Goal: Task Accomplishment & Management: Manage account settings

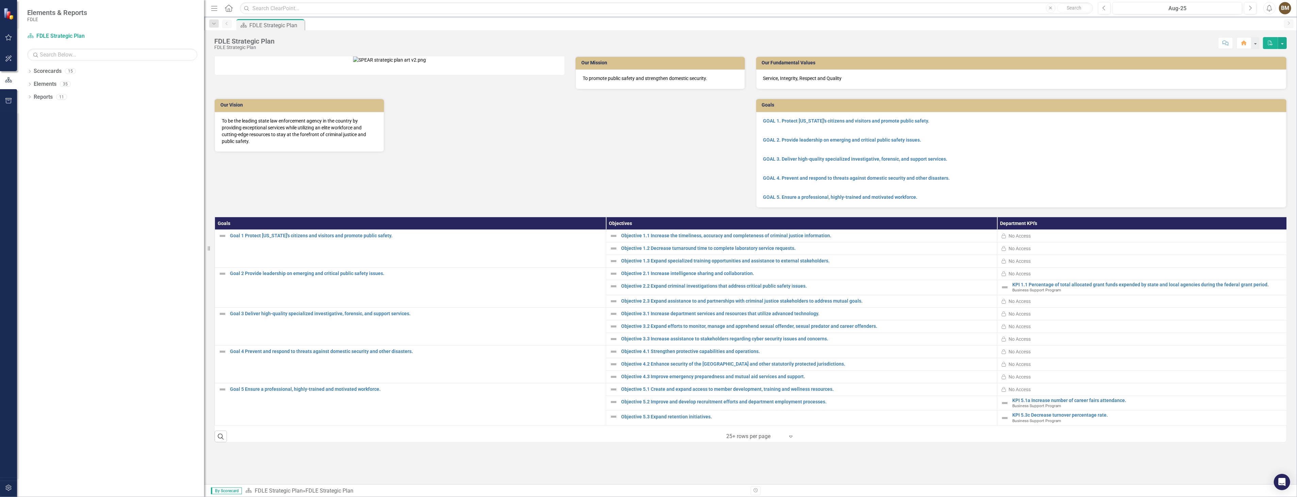
drag, startPoint x: 103, startPoint y: 224, endPoint x: 253, endPoint y: 227, distance: 150.0
click at [253, 227] on div "Elements & Reports FDLE Scorecard FDLE Strategic Plan Search Dropdown Scorecard…" at bounding box center [648, 248] width 1297 height 497
click at [787, 442] on div "Select..." at bounding box center [755, 436] width 65 height 12
click at [748, 437] on div "Display All Rows" at bounding box center [762, 439] width 64 height 8
click at [27, 72] on icon "Dropdown" at bounding box center [29, 72] width 5 height 4
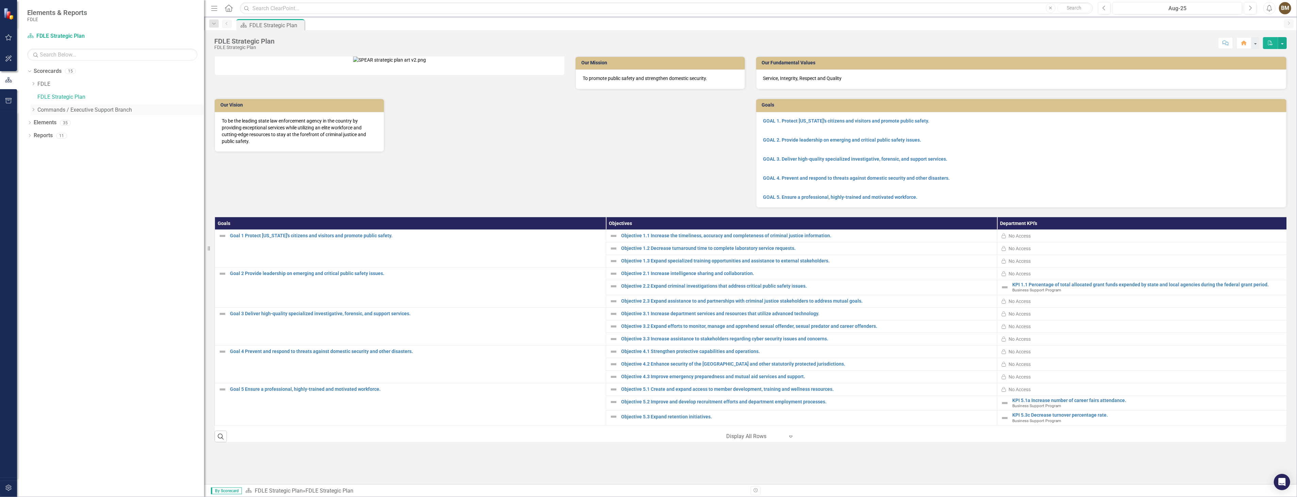
click at [31, 109] on icon "Dropdown" at bounding box center [33, 109] width 5 height 4
click at [39, 124] on icon "Dropdown" at bounding box center [39, 122] width 5 height 4
click at [46, 137] on icon "Dropdown" at bounding box center [46, 135] width 5 height 4
click at [80, 137] on link "Business Support Program" at bounding box center [127, 136] width 153 height 8
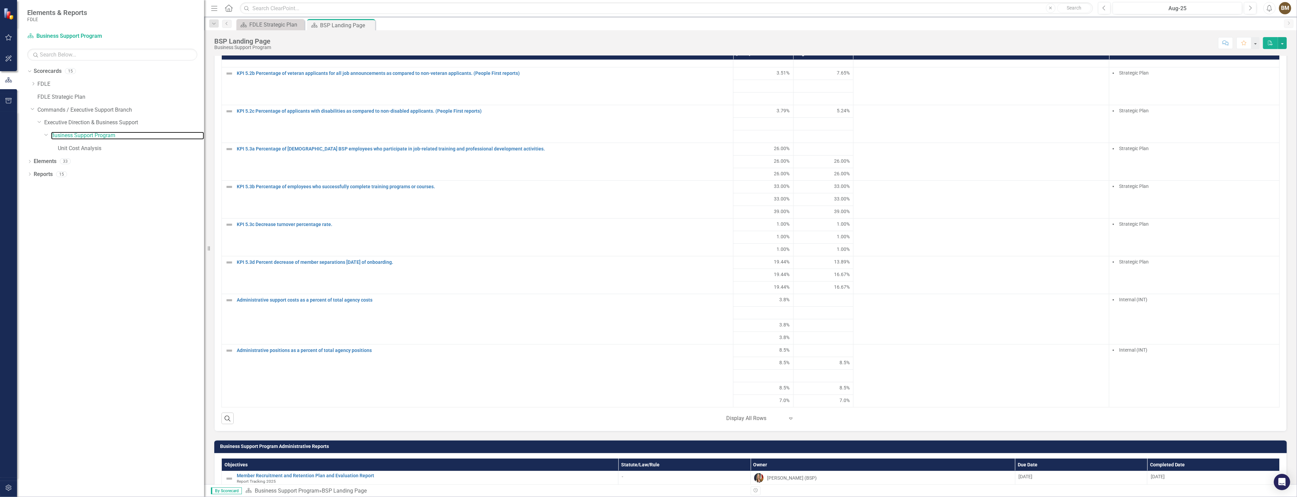
scroll to position [518, 0]
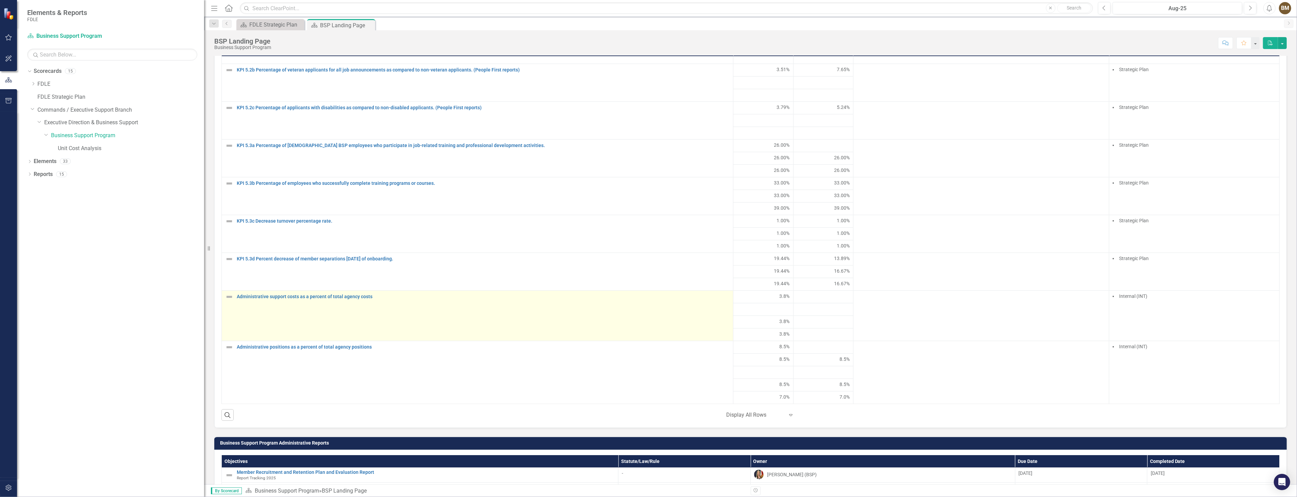
click at [298, 299] on div "Administrative support costs as a percent of total agency costs" at bounding box center [477, 297] width 504 height 8
click at [358, 296] on link "Administrative support costs as a percent of total agency costs" at bounding box center [483, 296] width 493 height 5
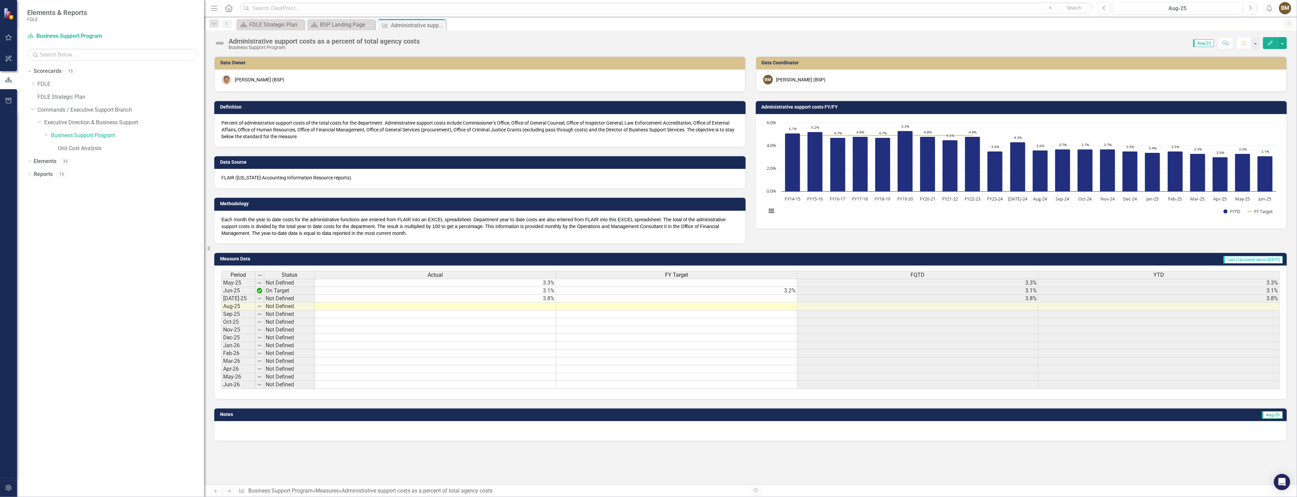
click at [528, 305] on td at bounding box center [435, 306] width 241 height 8
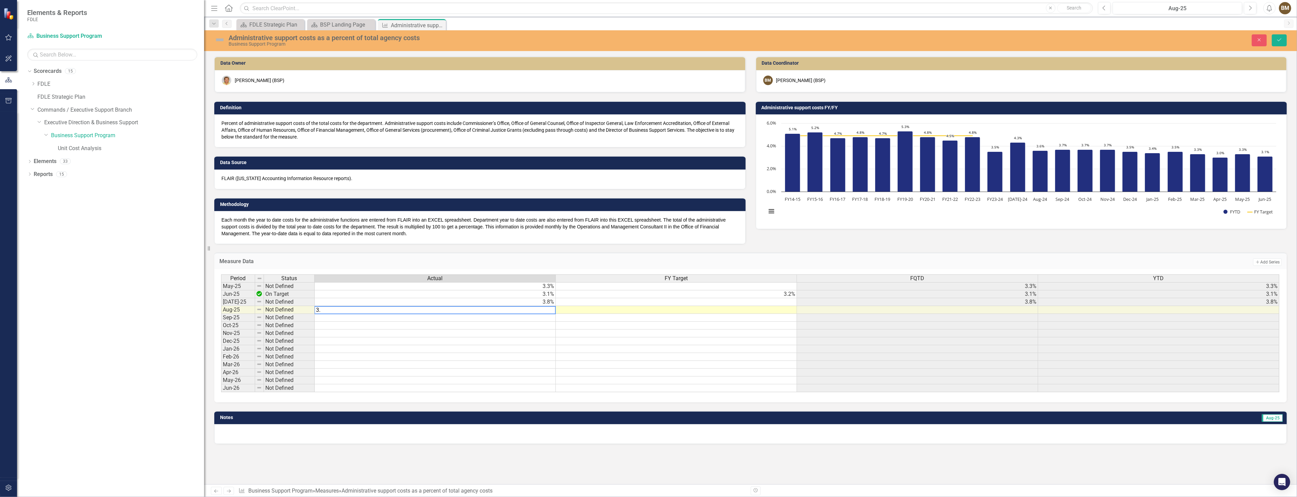
type textarea "3.8"
click at [1280, 40] on icon "Save" at bounding box center [1279, 39] width 6 height 5
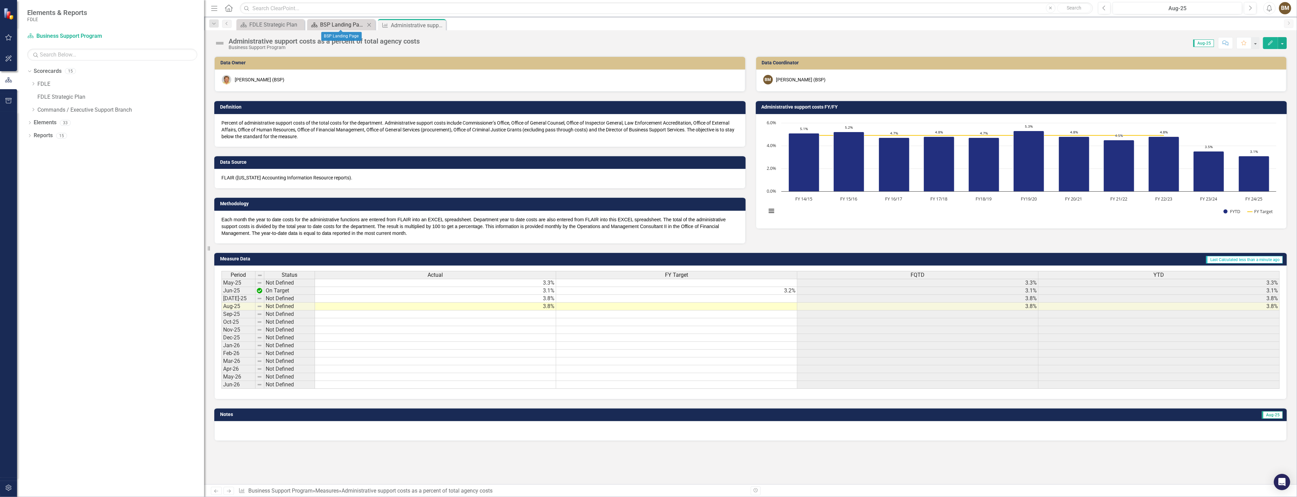
click at [347, 24] on div "BSP Landing Page" at bounding box center [342, 24] width 45 height 9
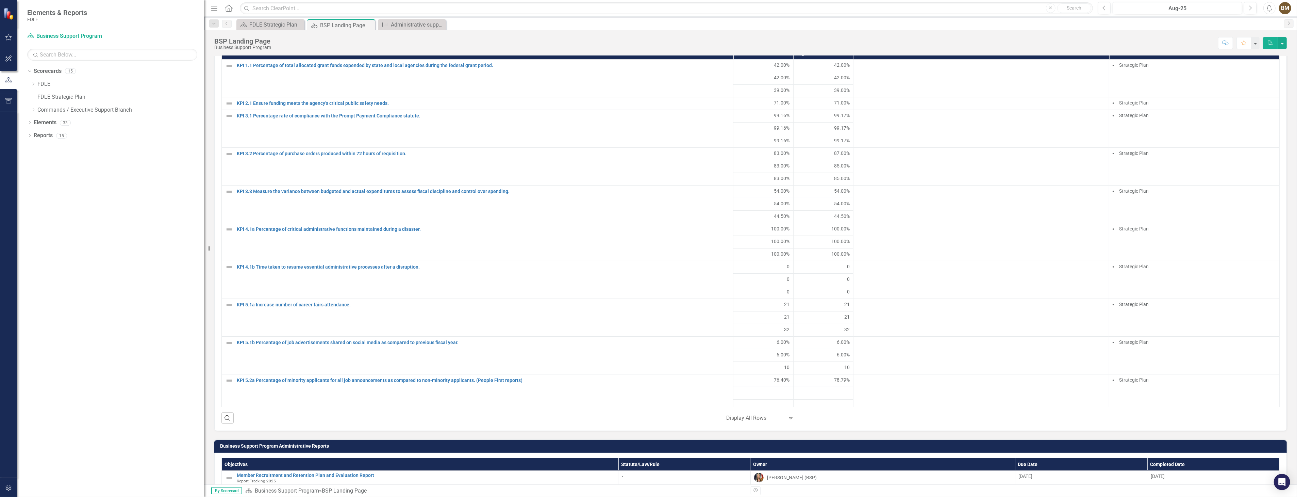
scroll to position [452, 0]
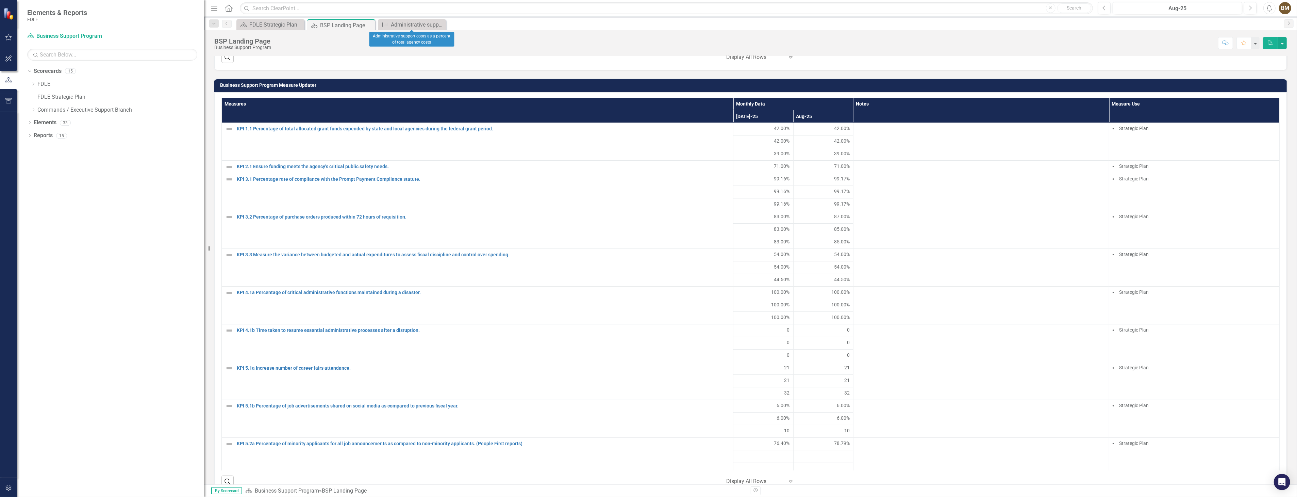
click at [0, 0] on icon "Close" at bounding box center [0, 0] width 0 height 0
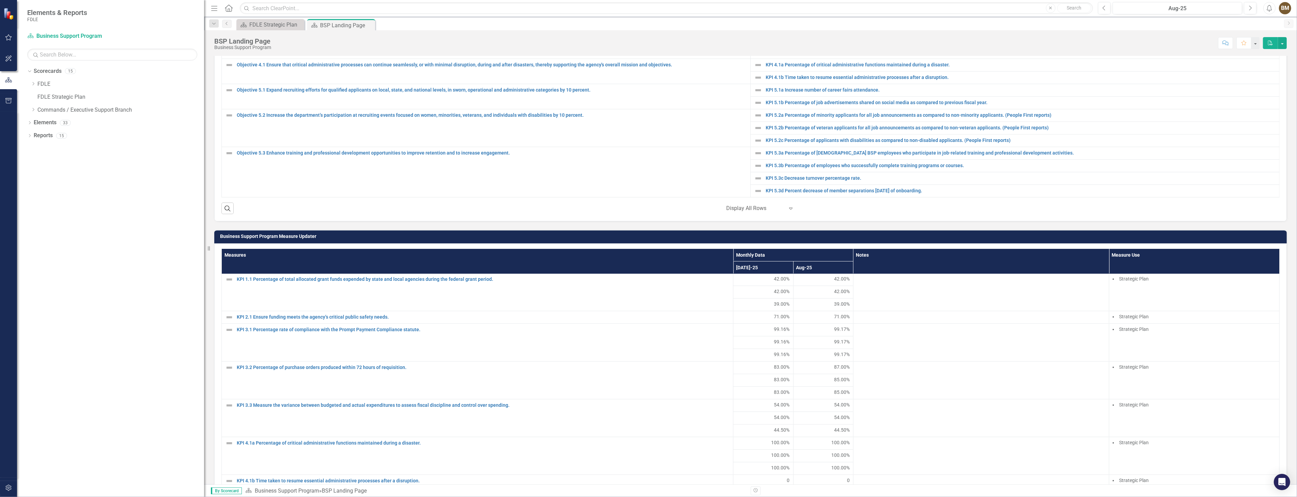
scroll to position [0, 0]
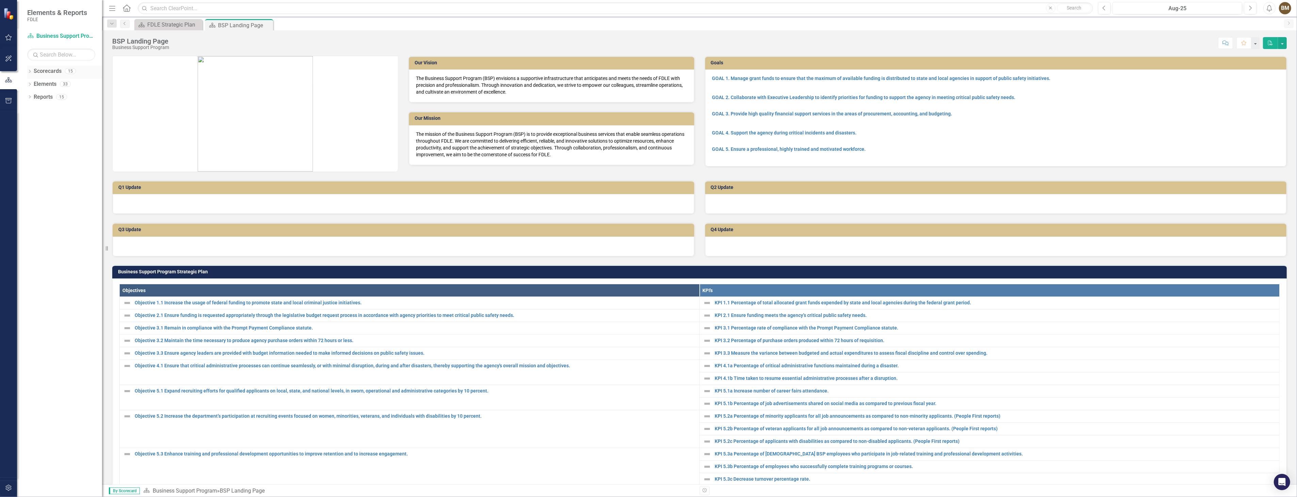
click at [28, 73] on icon "Dropdown" at bounding box center [29, 72] width 5 height 4
click at [33, 110] on icon "Dropdown" at bounding box center [33, 109] width 5 height 4
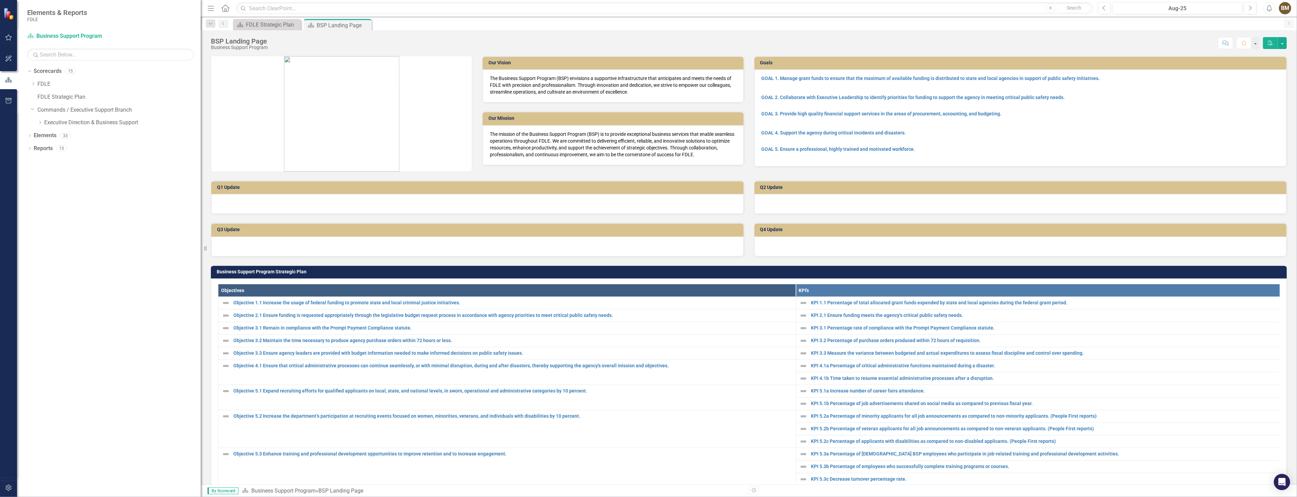
drag, startPoint x: 102, startPoint y: 94, endPoint x: 201, endPoint y: 98, distance: 98.7
click at [201, 98] on div "Resize" at bounding box center [203, 248] width 5 height 497
click at [37, 120] on div "Dropdown Executive Direction & Business Support" at bounding box center [116, 123] width 170 height 13
click at [39, 123] on icon "Dropdown" at bounding box center [39, 122] width 5 height 4
click at [66, 136] on link "Business Support Program" at bounding box center [126, 136] width 150 height 8
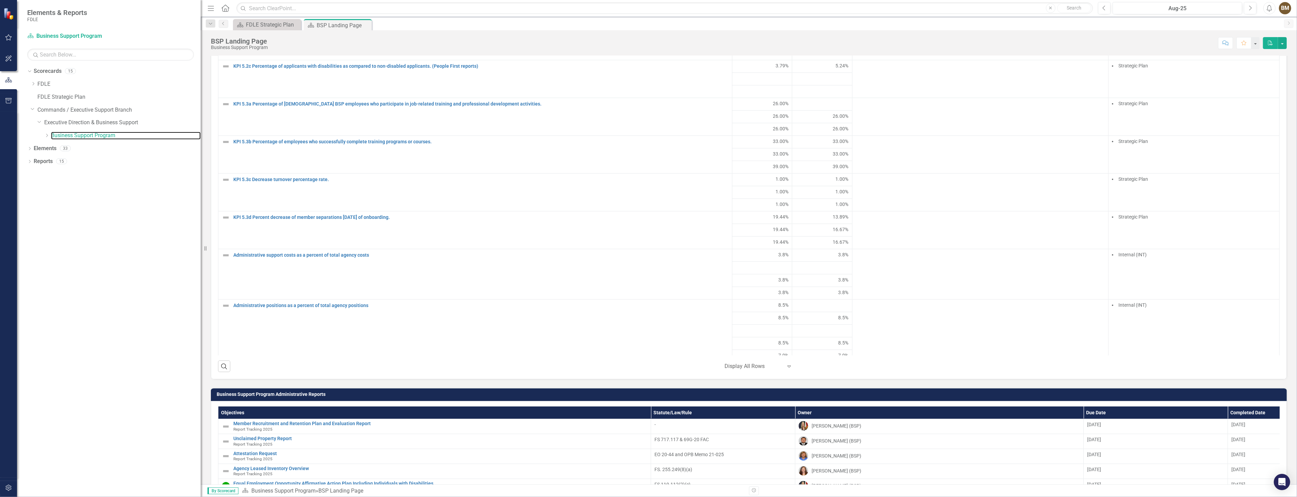
scroll to position [346, 0]
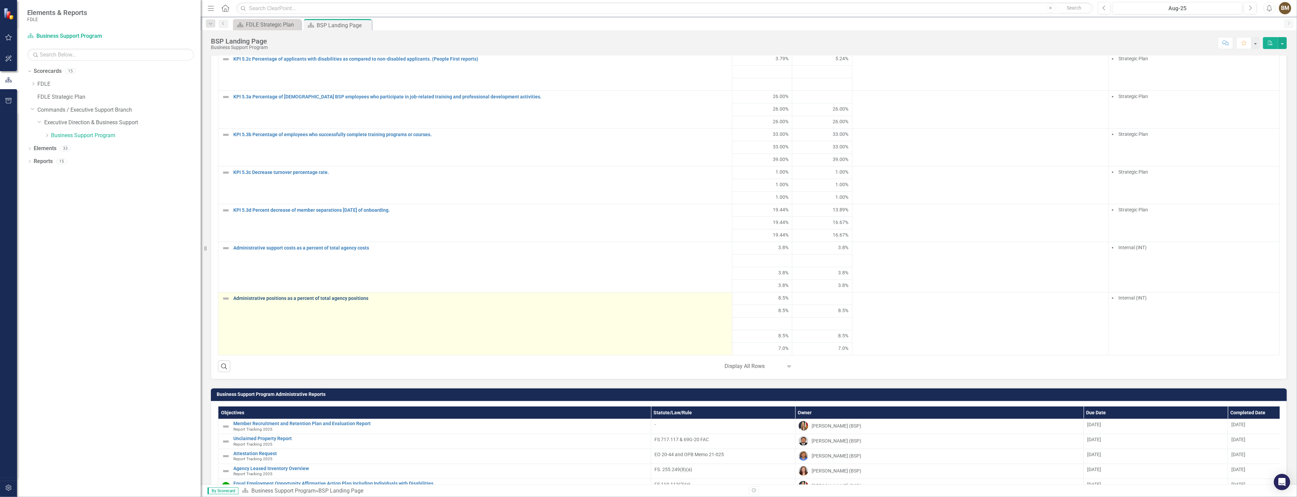
click at [315, 301] on link "Administrative positions as a percent of total agency positions" at bounding box center [480, 298] width 495 height 5
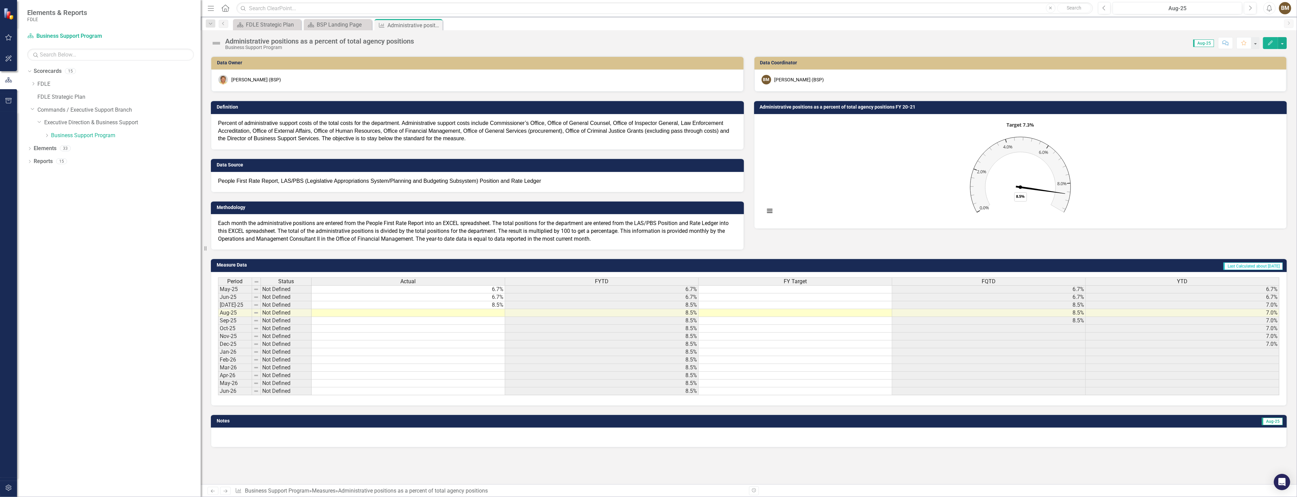
click at [475, 312] on td at bounding box center [409, 313] width 194 height 8
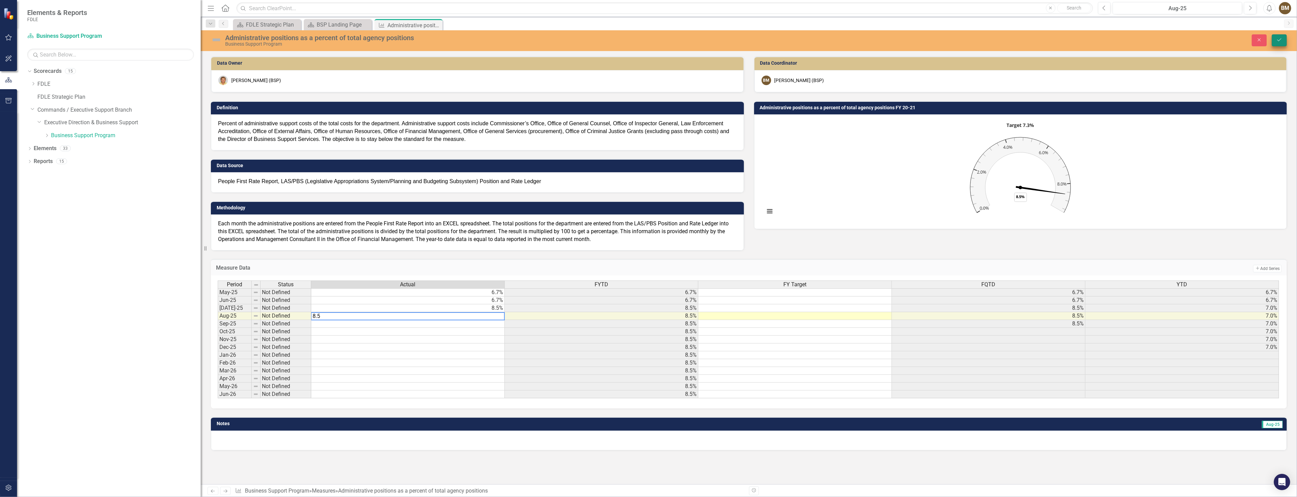
type textarea "8.5"
click at [1279, 37] on icon "Save" at bounding box center [1279, 39] width 6 height 5
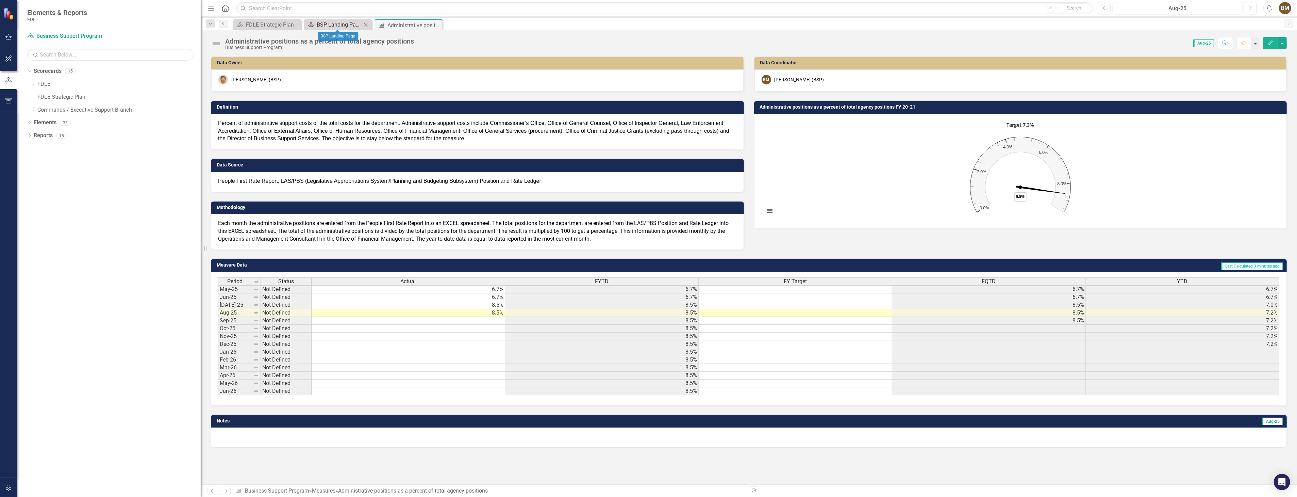
click at [341, 25] on div "BSP Landing Page" at bounding box center [339, 24] width 45 height 9
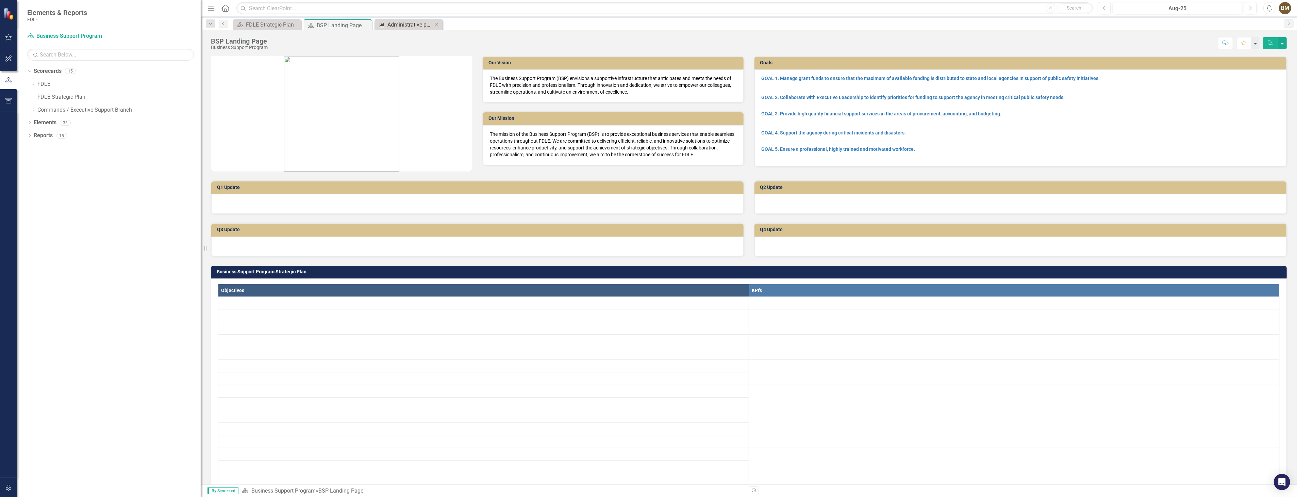
click at [397, 25] on div "Administrative positions as a percent of total agency positions" at bounding box center [409, 24] width 45 height 9
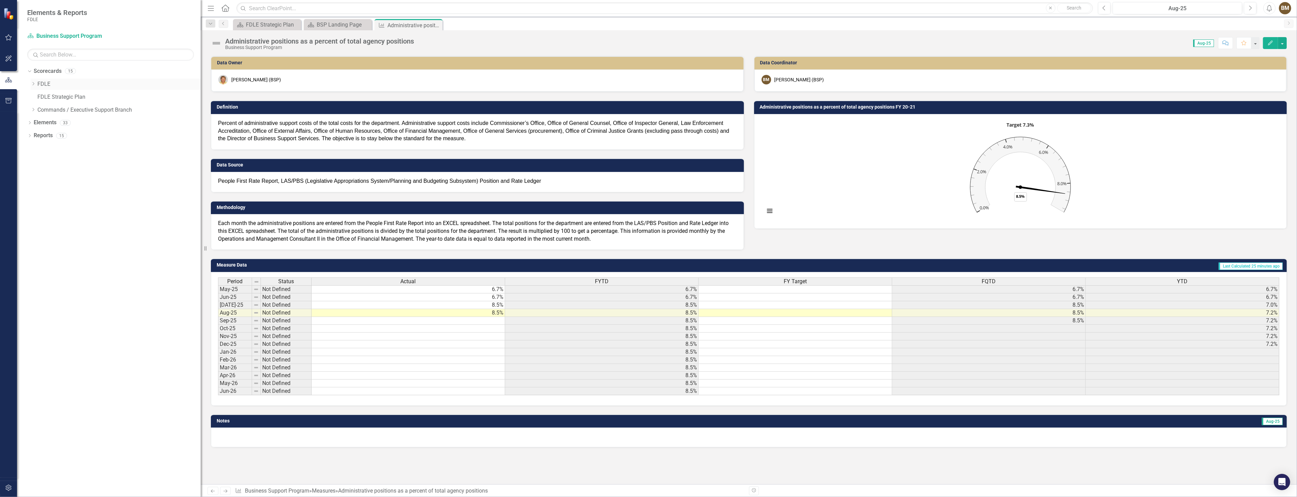
click at [33, 85] on icon "Dropdown" at bounding box center [33, 84] width 5 height 4
click at [41, 96] on icon "Dropdown" at bounding box center [39, 97] width 5 height 4
click at [113, 124] on link "Implementation Plan FY23/24" at bounding box center [126, 123] width 150 height 8
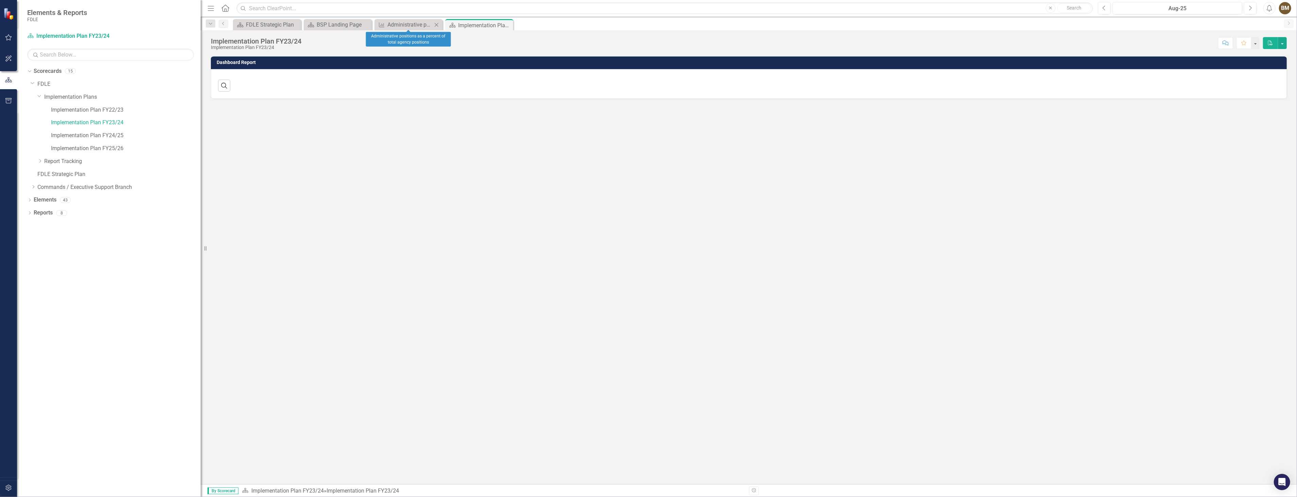
click at [436, 26] on icon "Close" at bounding box center [436, 24] width 7 height 5
click at [366, 26] on icon "Close" at bounding box center [365, 24] width 7 height 5
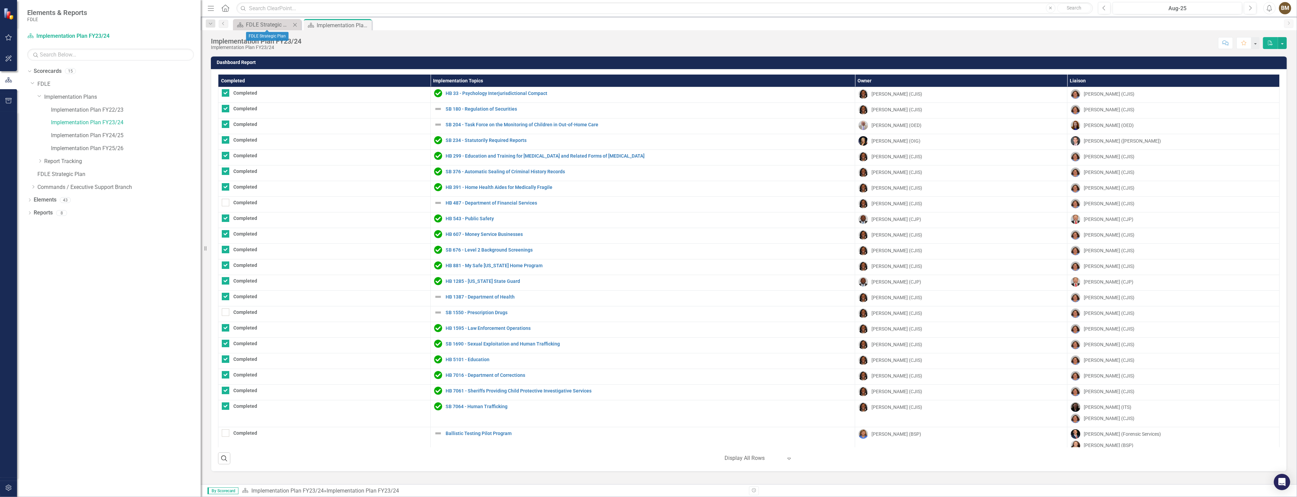
click at [296, 26] on icon at bounding box center [295, 25] width 4 height 4
click at [1099, 31] on div "Implementation Plan FY23/24 Implementation Plan FY23/24 Score: N/A Aug-25 Compl…" at bounding box center [749, 40] width 1096 height 20
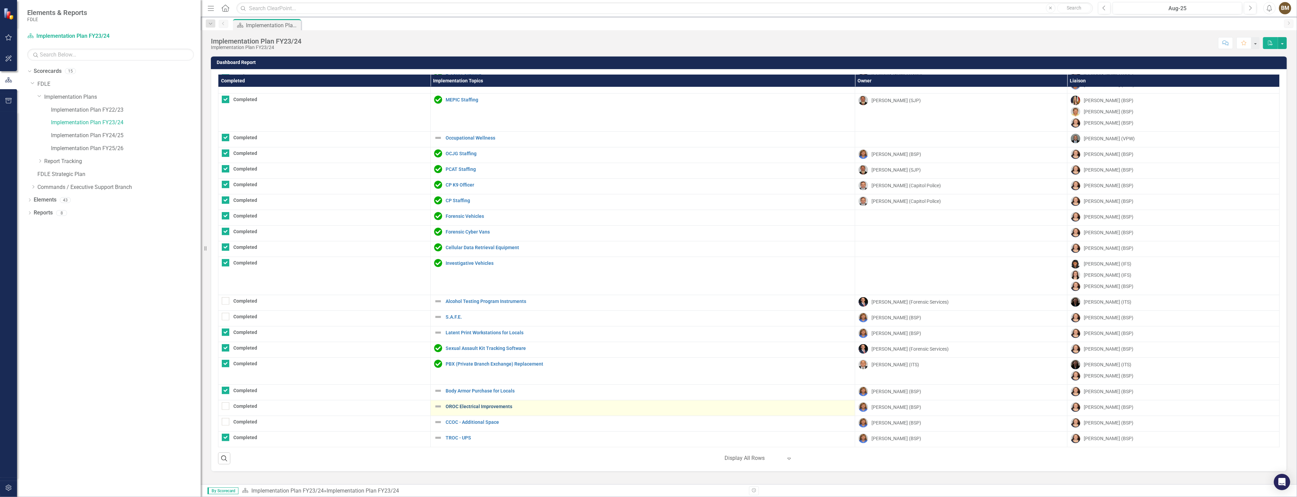
click at [499, 405] on link "OROC Electrical Improvements" at bounding box center [649, 406] width 406 height 5
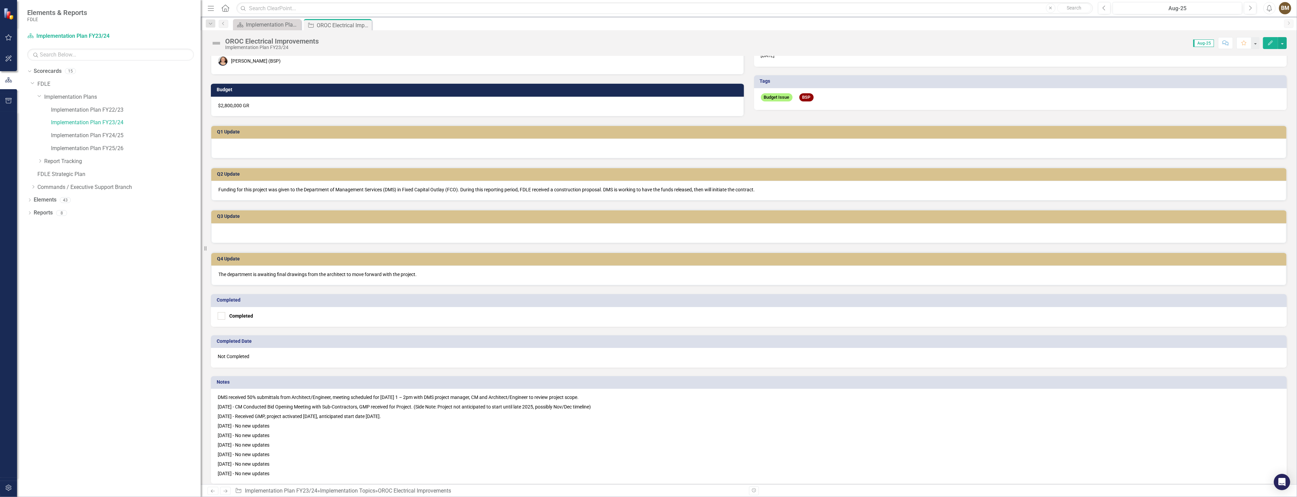
scroll to position [159, 0]
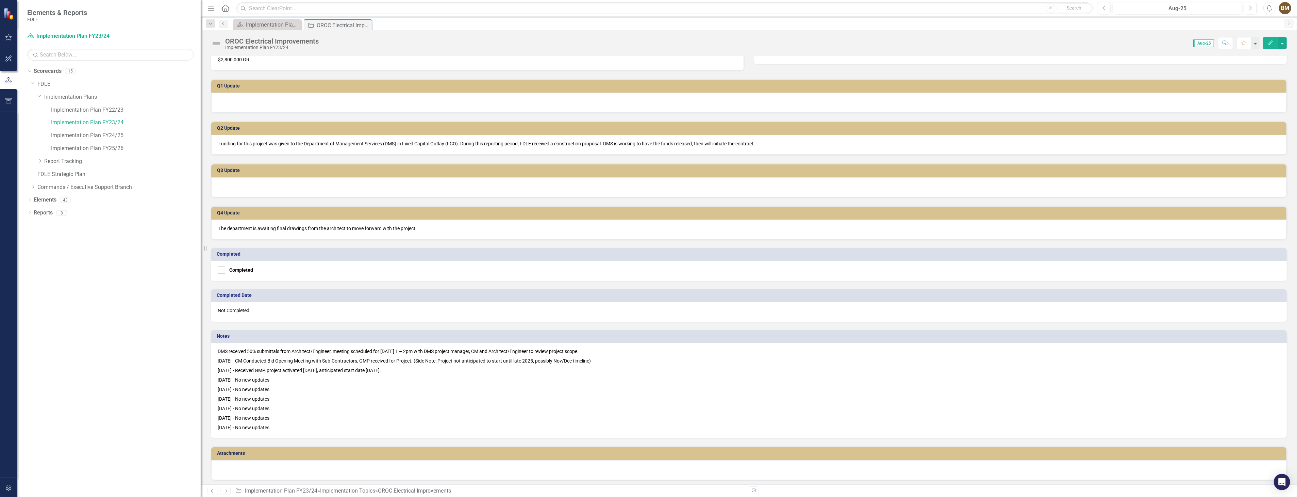
click at [294, 423] on p "[DATE] - No new updates" at bounding box center [749, 426] width 1062 height 8
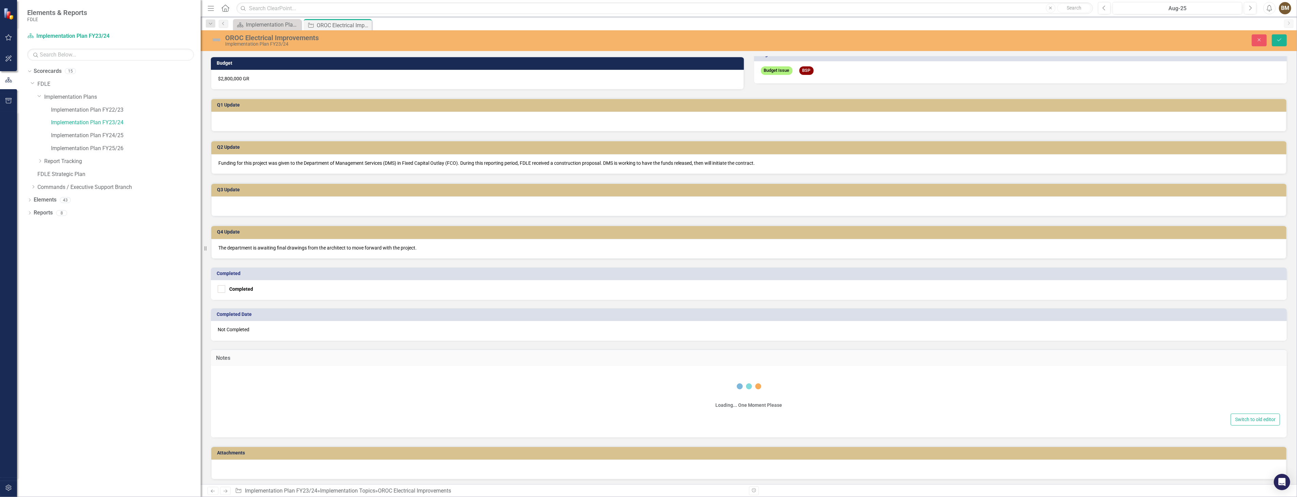
click at [294, 423] on div "Loading... One Moment Please Switch to old editor" at bounding box center [749, 401] width 1076 height 71
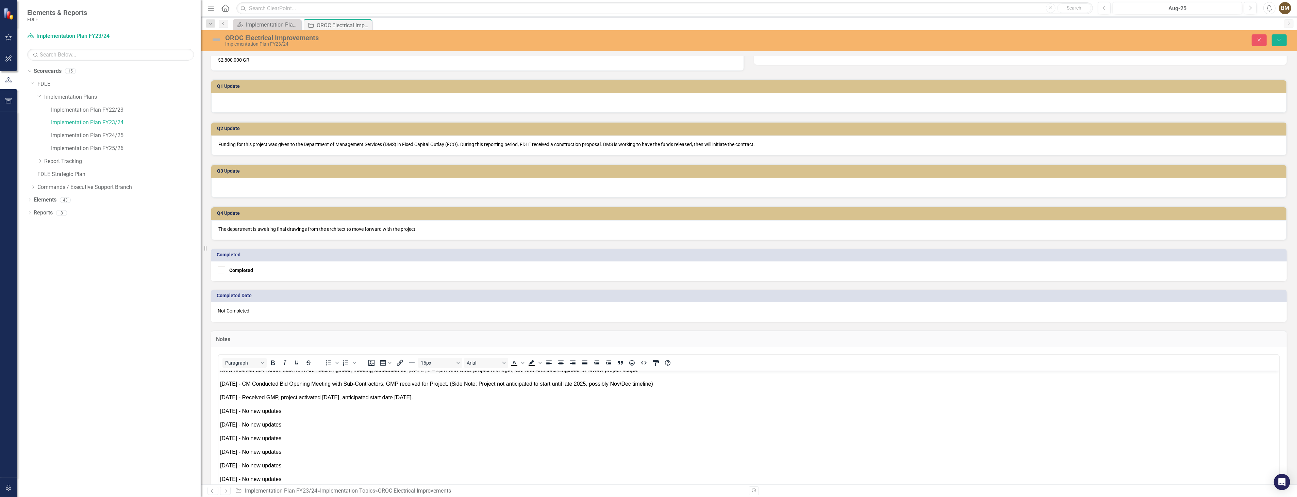
scroll to position [265, 0]
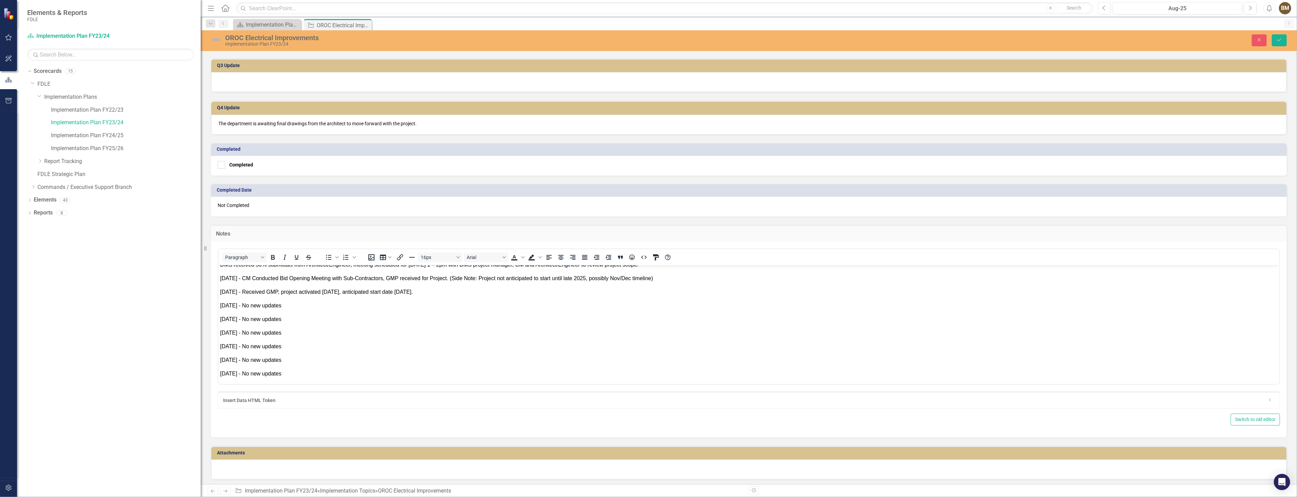
click at [281, 373] on span "[DATE] - No new updates" at bounding box center [250, 373] width 61 height 6
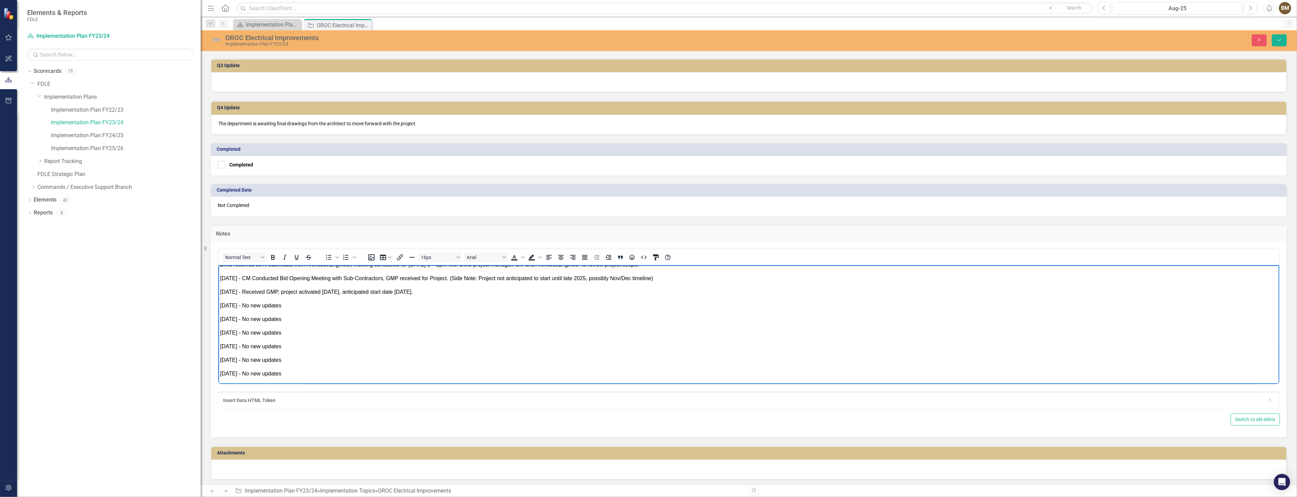
drag, startPoint x: 220, startPoint y: 371, endPoint x: 293, endPoint y: 371, distance: 72.8
click at [281, 371] on span "[DATE] - No new updates" at bounding box center [250, 373] width 61 height 6
copy span "[DATE] - No new updates"
click at [281, 375] on span "[DATE] - No new updates" at bounding box center [250, 373] width 61 height 6
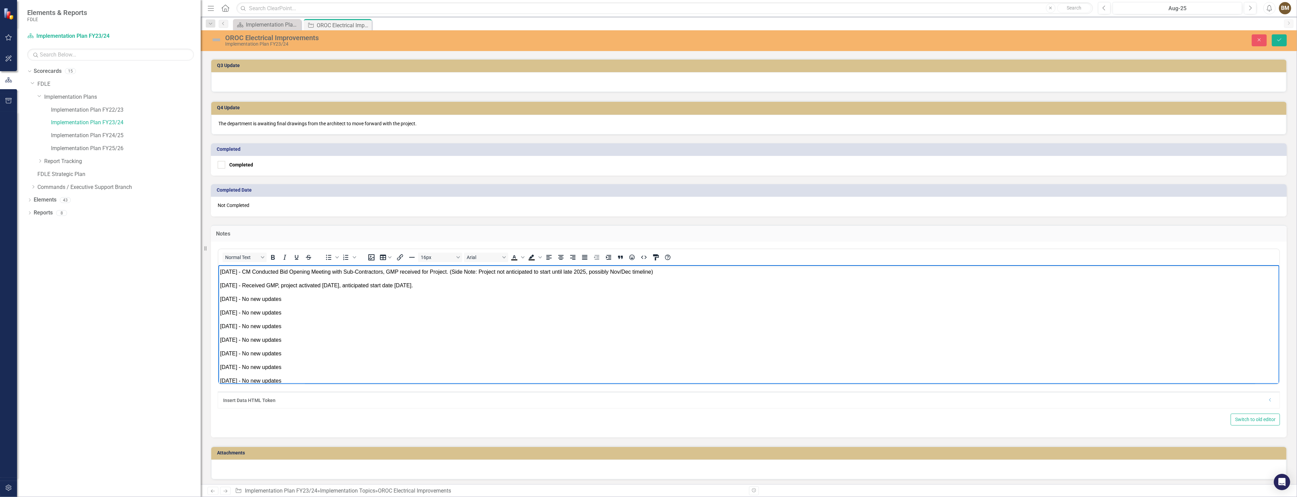
click at [229, 380] on span "[DATE] - No new updates" at bounding box center [250, 380] width 61 height 6
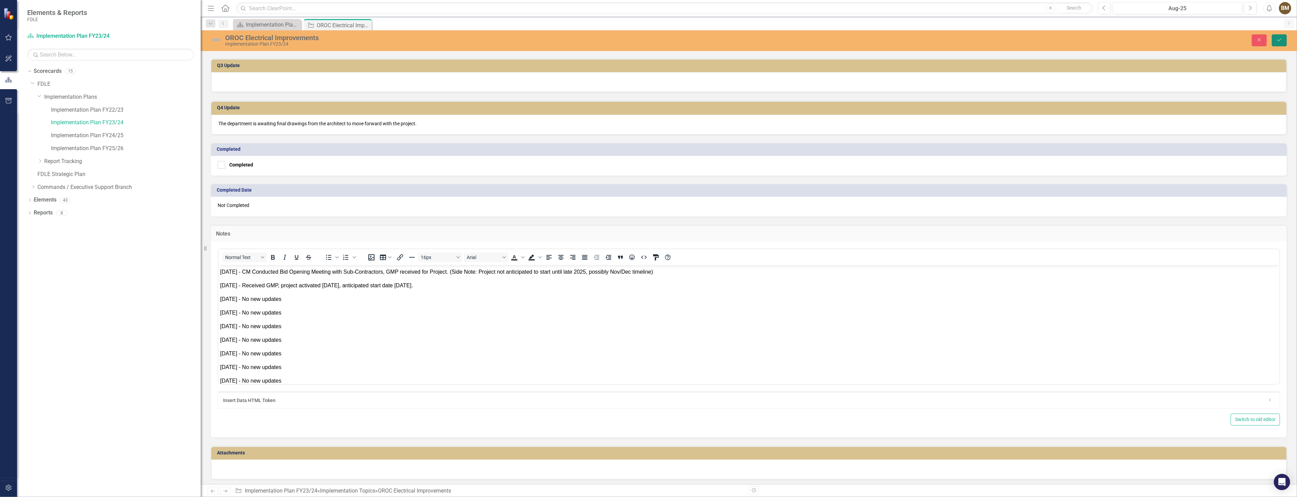
click at [1281, 38] on icon "Save" at bounding box center [1279, 39] width 6 height 5
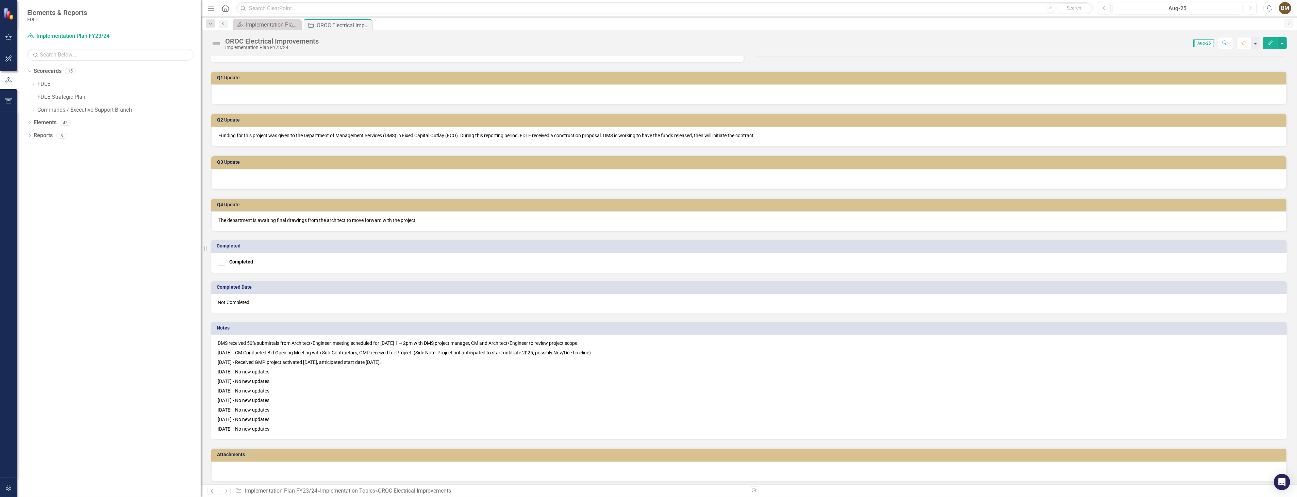
scroll to position [169, 0]
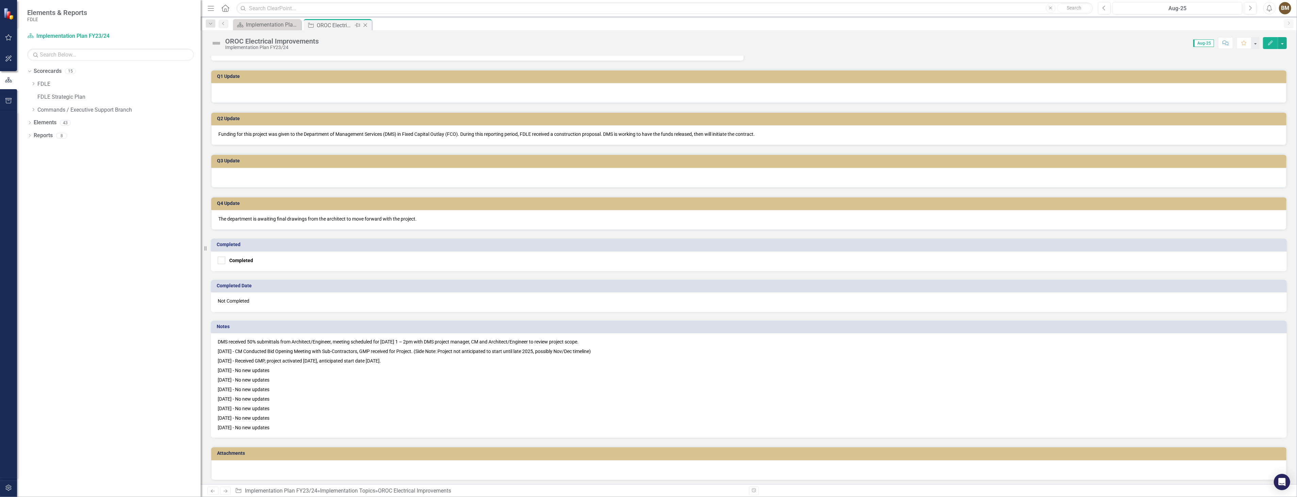
click at [366, 24] on icon "Close" at bounding box center [365, 24] width 7 height 5
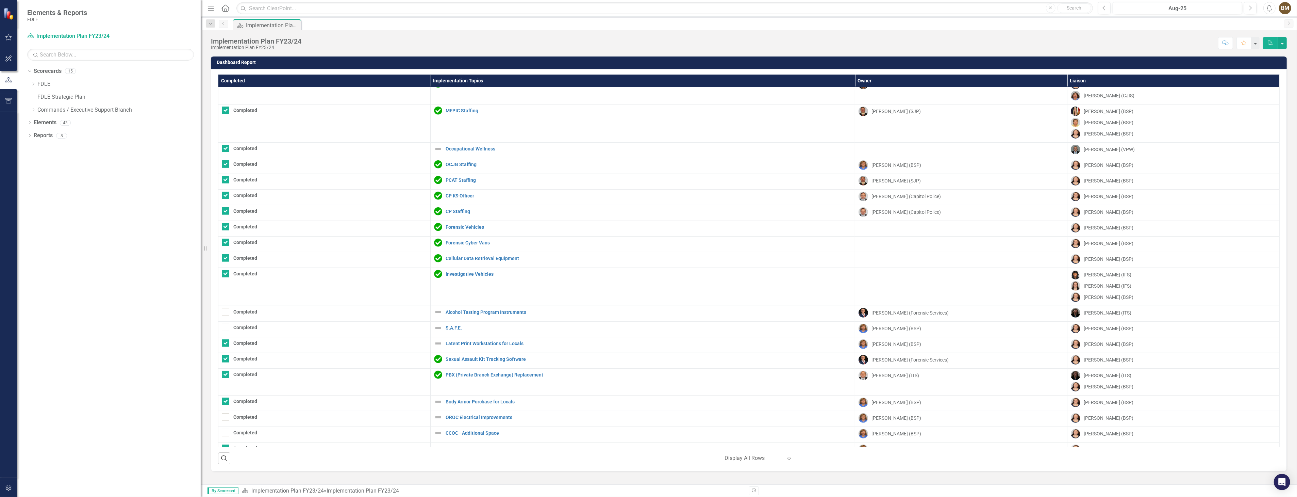
scroll to position [403, 0]
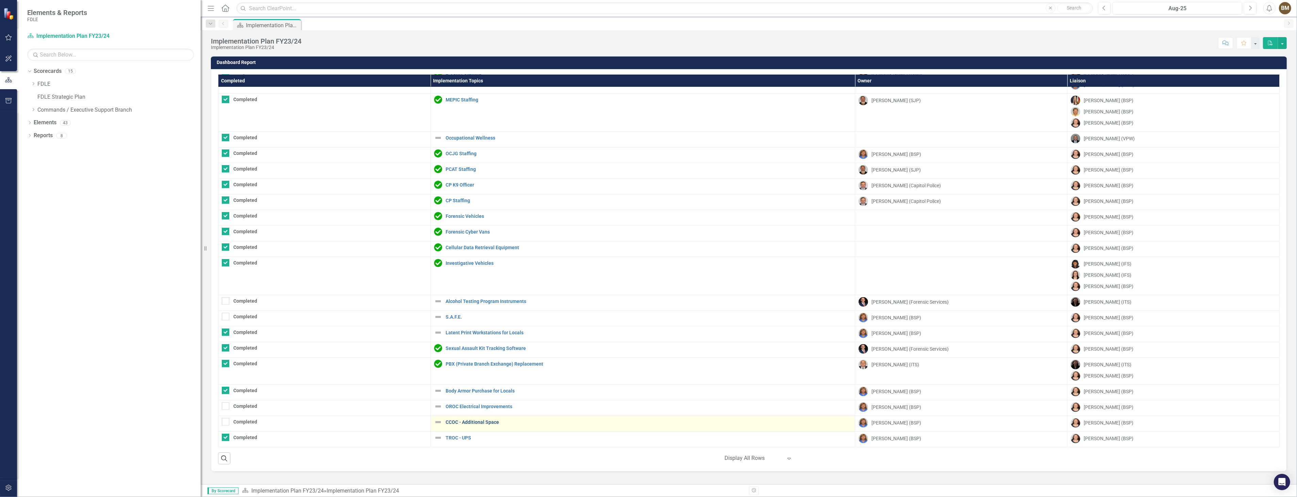
click at [472, 421] on link "CCOC - Additional Space" at bounding box center [649, 421] width 406 height 5
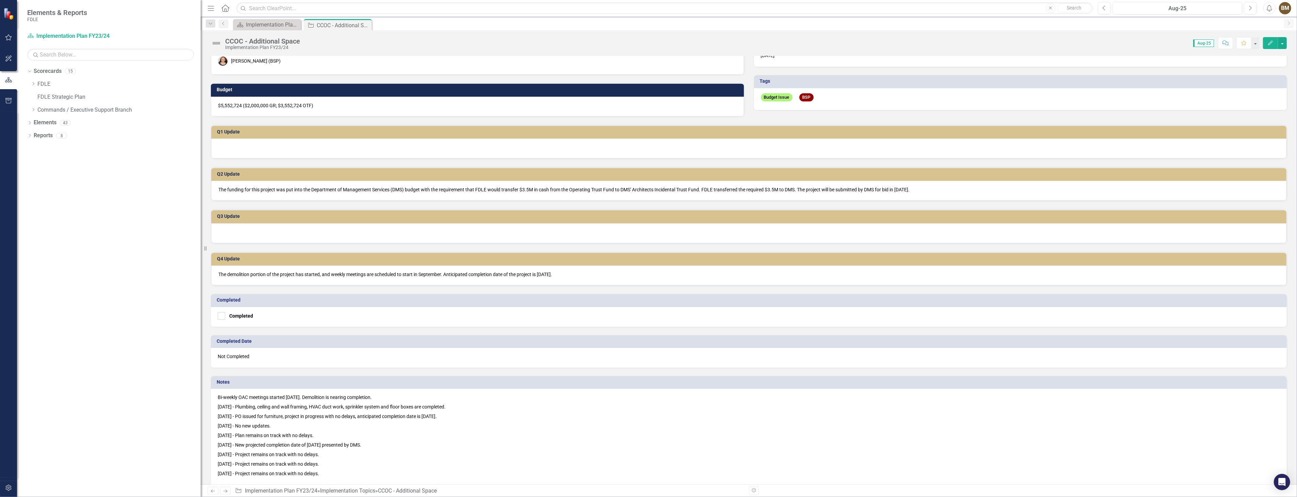
scroll to position [173, 0]
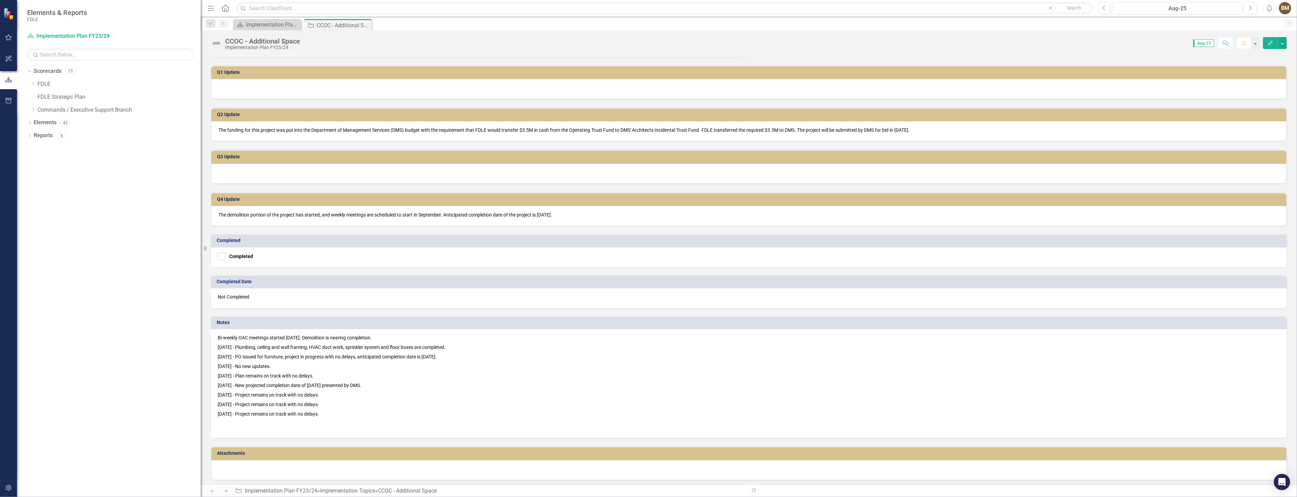
click at [334, 401] on p "[DATE] - Project remains on track with no delays." at bounding box center [749, 404] width 1062 height 10
click at [376, 412] on p "[DATE] - Project remains on track with no delays." at bounding box center [749, 420] width 1062 height 22
click at [376, 411] on p "[DATE] - Project remains on track with no delays." at bounding box center [749, 420] width 1062 height 22
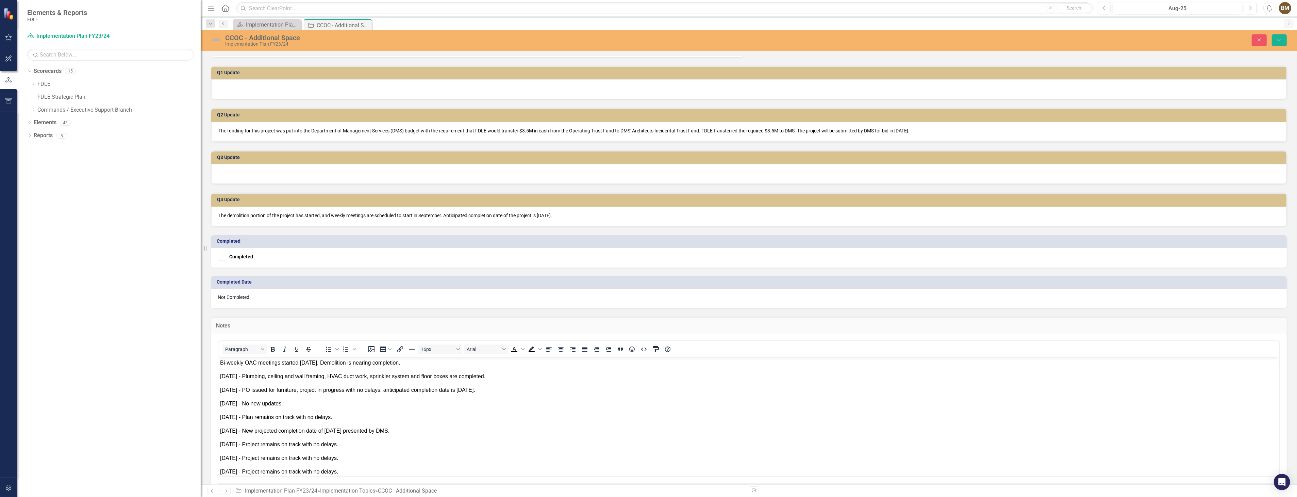
scroll to position [22, 0]
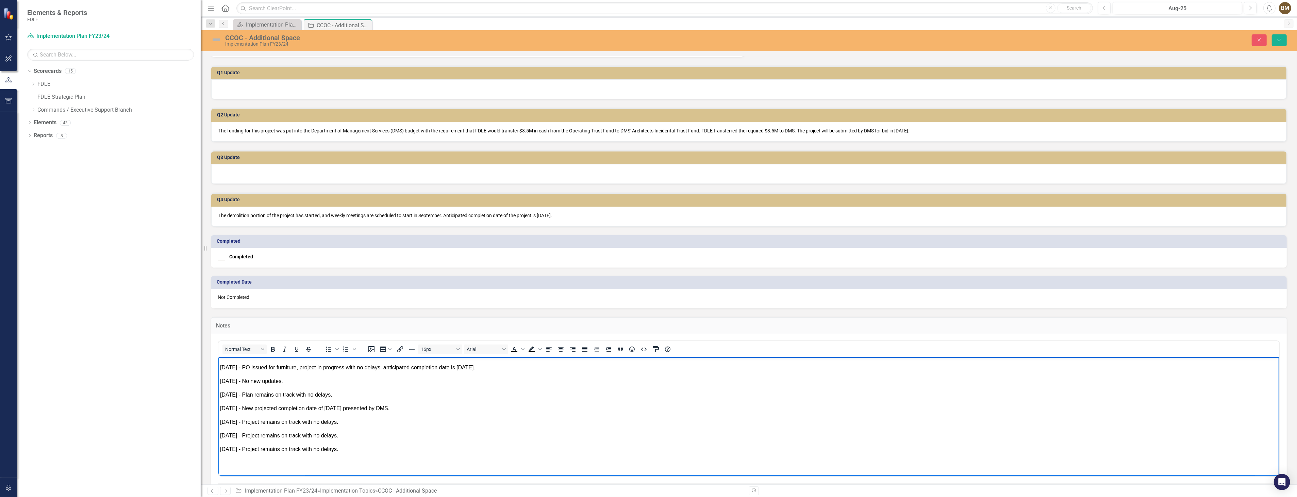
click at [338, 449] on span "[DATE] - Project remains on track with no delays." at bounding box center [279, 453] width 118 height 14
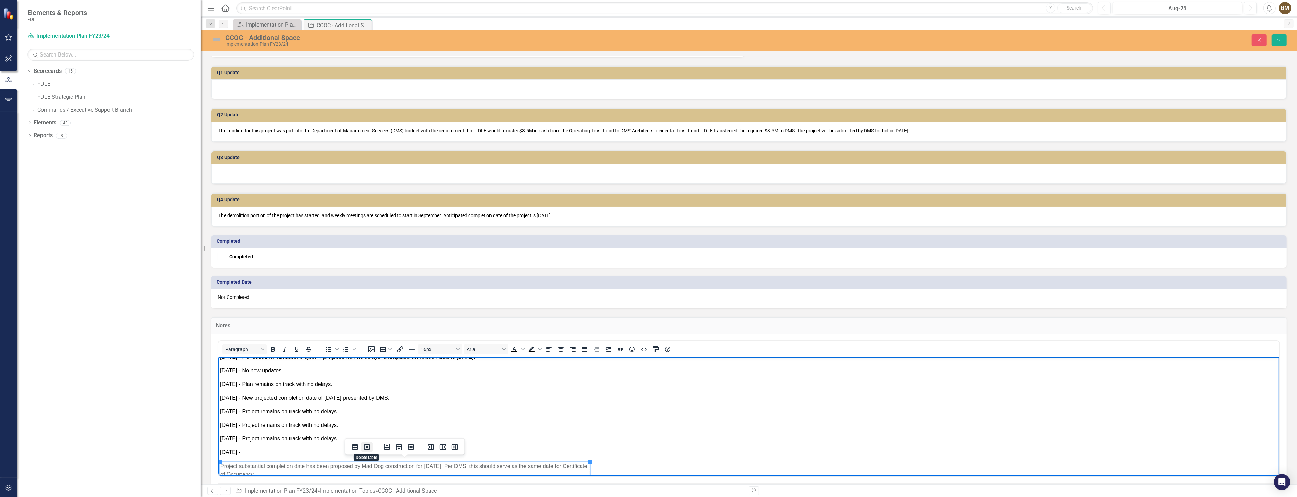
click at [365, 447] on icon "Delete table" at bounding box center [367, 447] width 8 height 8
click at [261, 451] on p "[DATE] -" at bounding box center [748, 452] width 1057 height 8
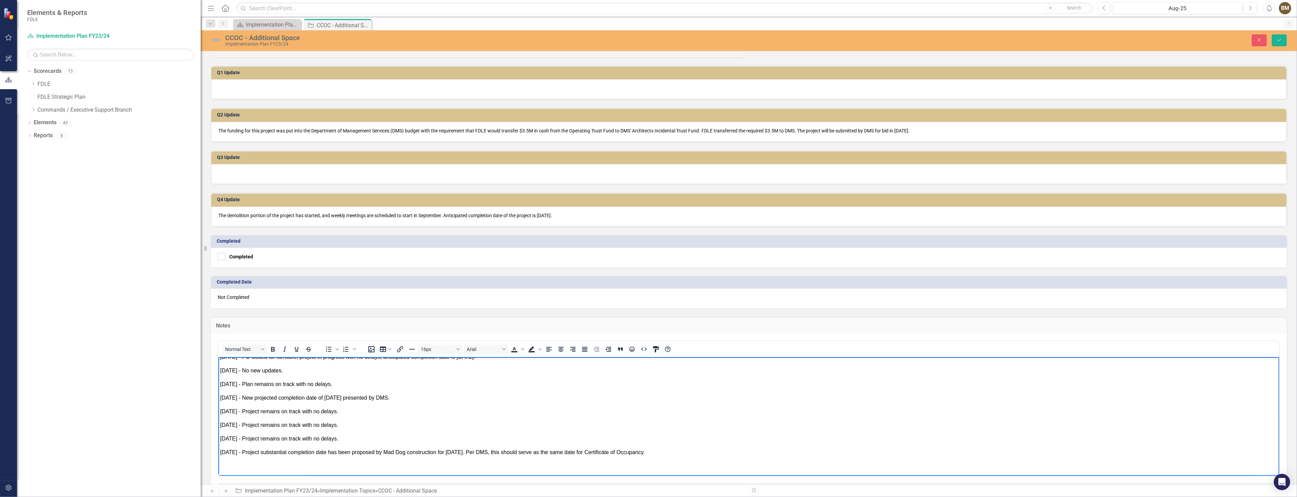
click at [311, 460] on body "Bi-weekly OAC meetings started [DATE]. Demolition is nearing completion. [DATE]…" at bounding box center [748, 407] width 1061 height 169
click at [1278, 42] on icon "Save" at bounding box center [1279, 39] width 6 height 5
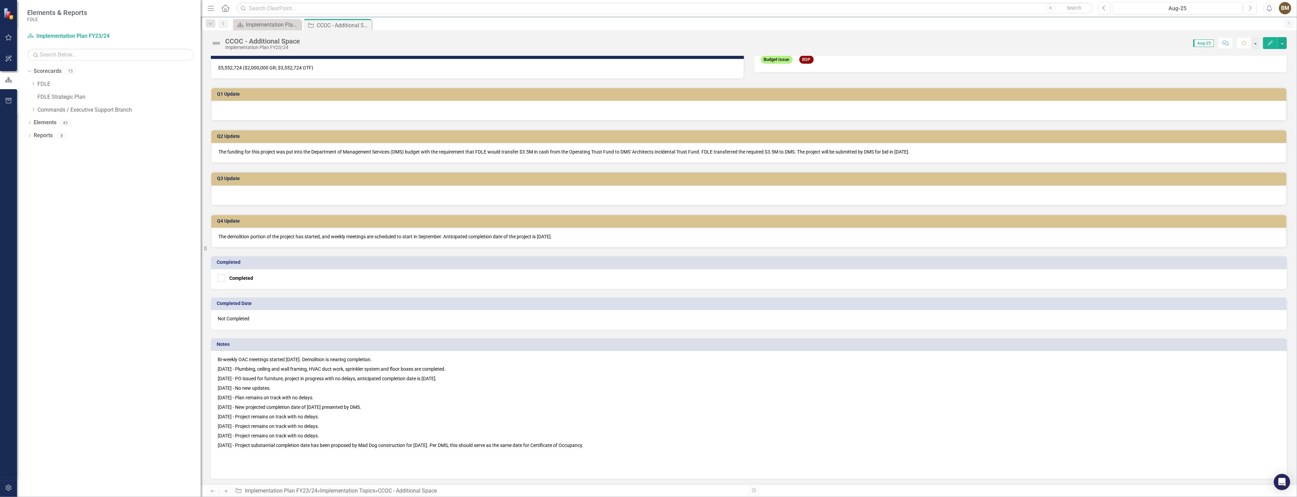
scroll to position [192, 0]
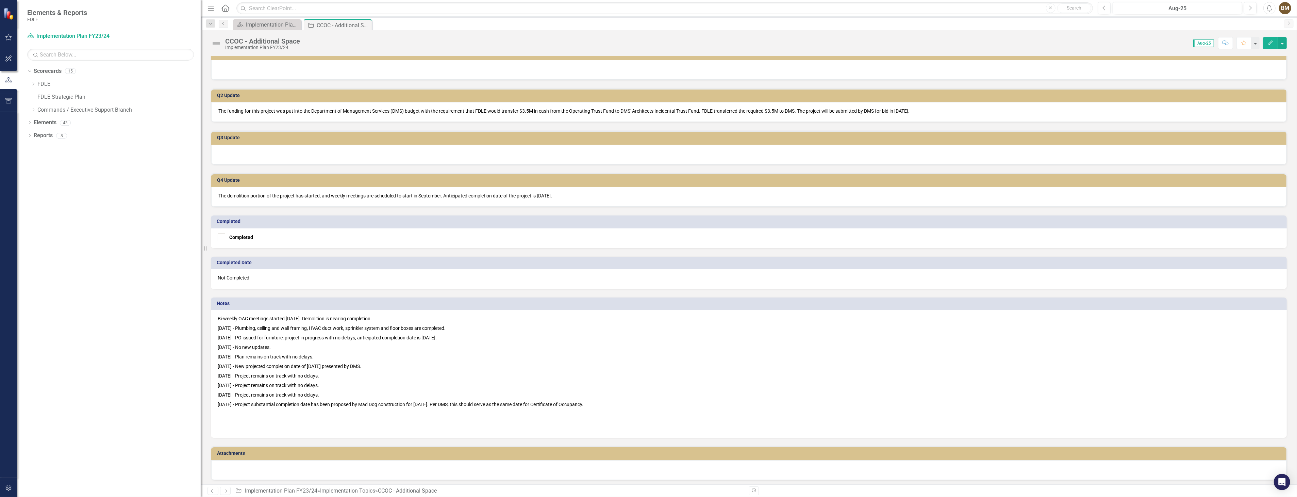
click at [0, 0] on icon "Close" at bounding box center [0, 0] width 0 height 0
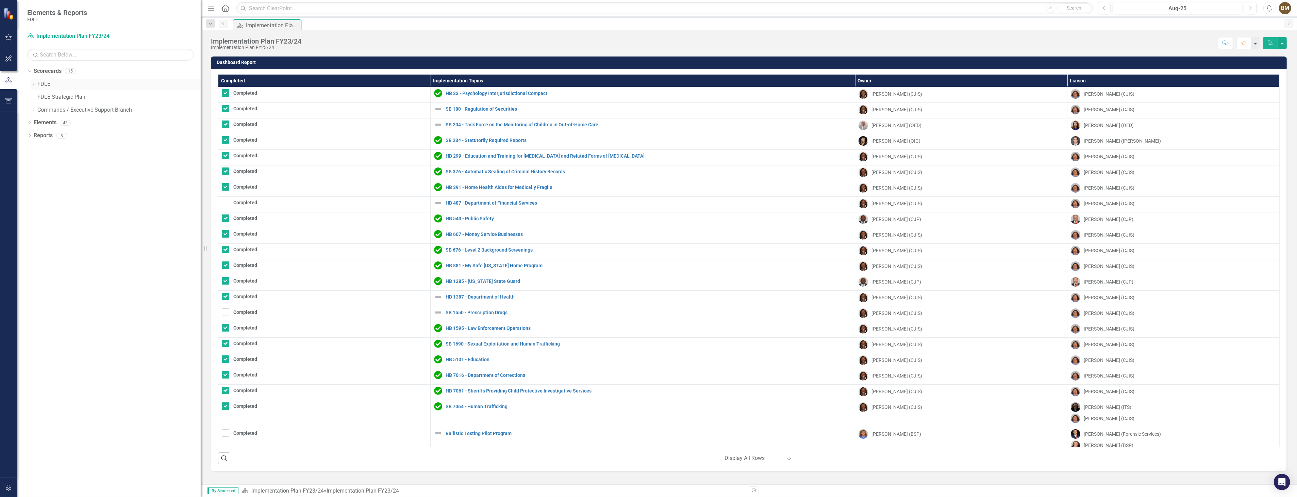
click at [32, 83] on icon "Dropdown" at bounding box center [33, 84] width 5 height 4
click at [39, 98] on icon "Dropdown" at bounding box center [39, 97] width 5 height 4
drag, startPoint x: 110, startPoint y: 134, endPoint x: 146, endPoint y: 129, distance: 37.2
click at [110, 135] on link "Implementation Plan FY24/25" at bounding box center [126, 136] width 150 height 8
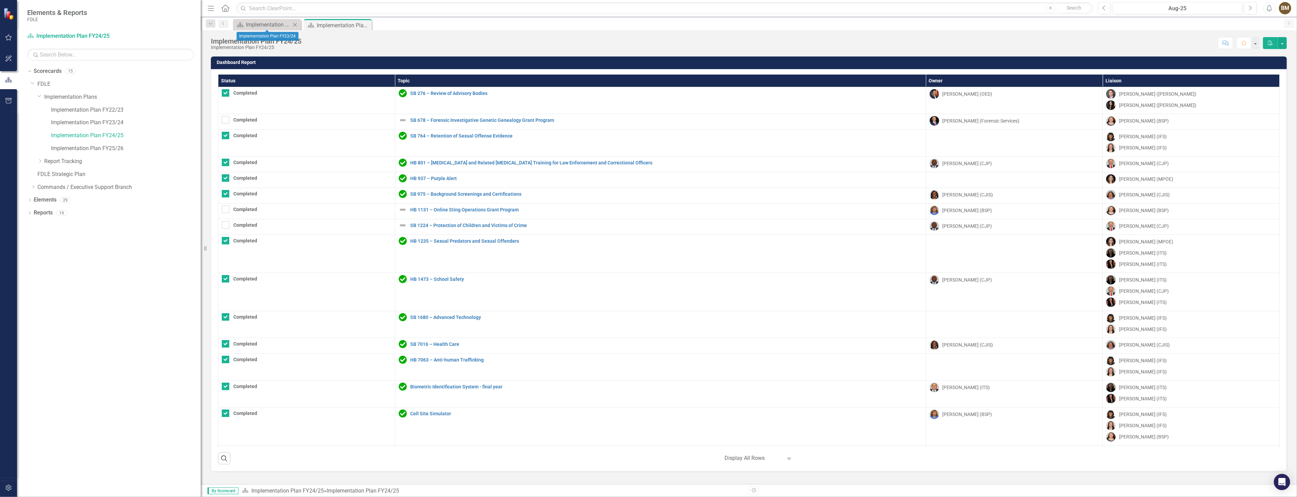
click at [295, 24] on icon at bounding box center [295, 25] width 4 height 4
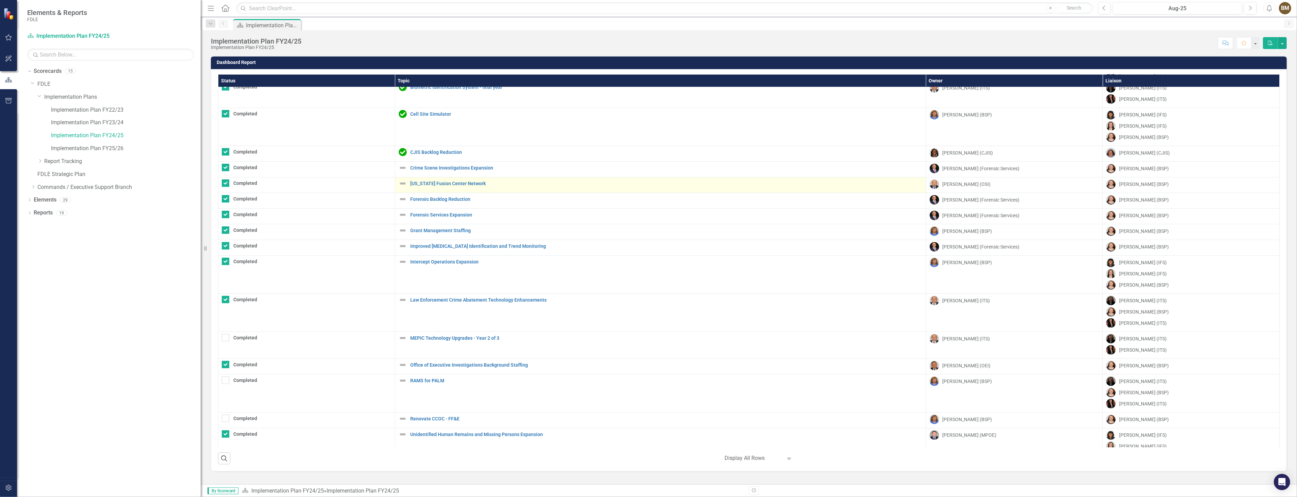
scroll to position [319, 0]
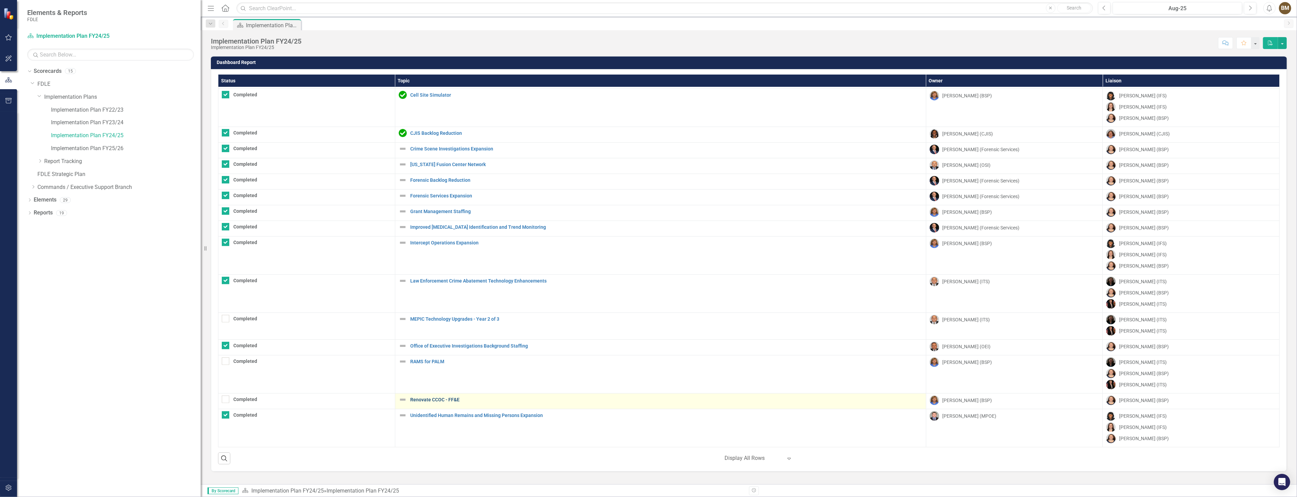
click at [437, 397] on link "Renovate CCOC - FF&E" at bounding box center [666, 399] width 512 height 5
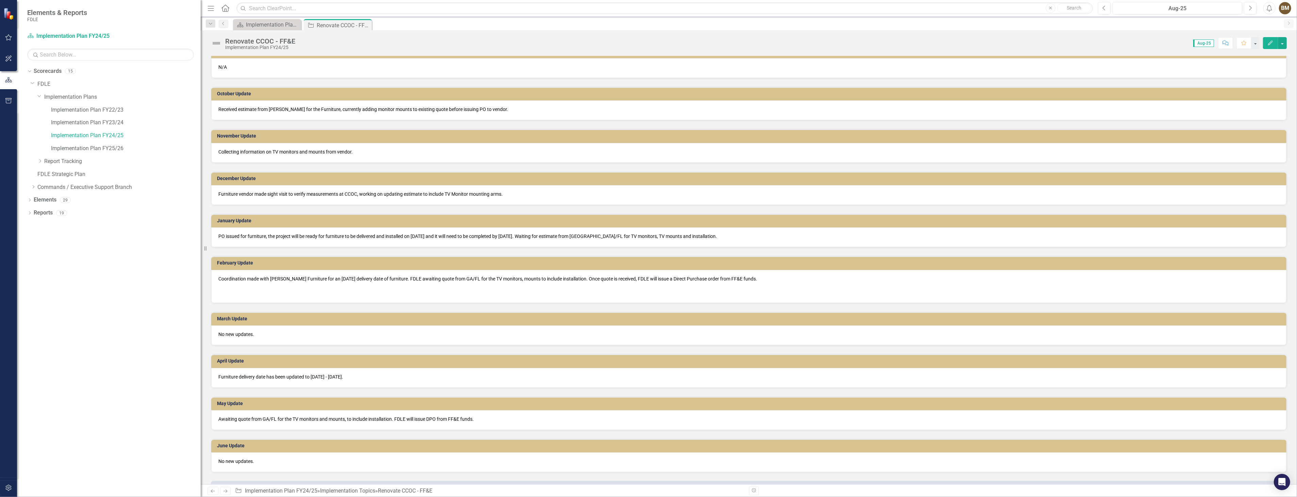
scroll to position [301, 0]
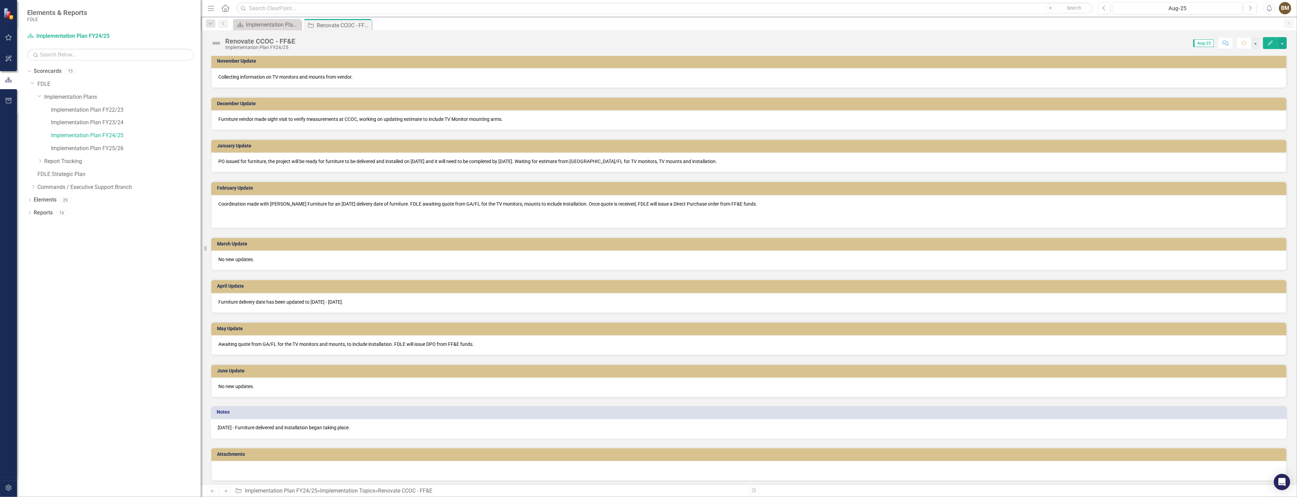
click at [365, 424] on p "[DATE] - Furniture delivered and installation began taking place." at bounding box center [749, 427] width 1062 height 7
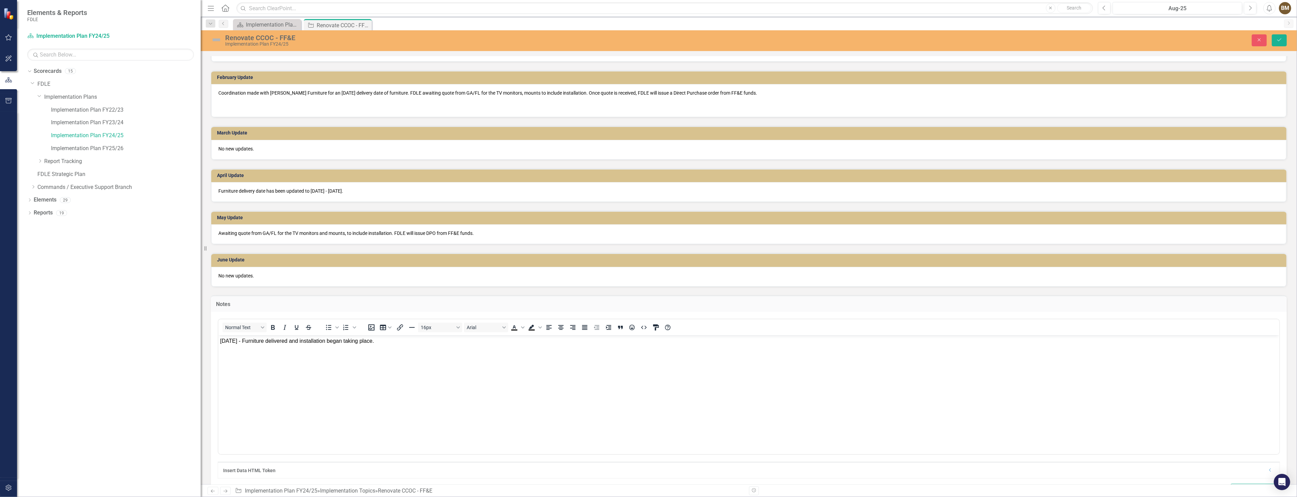
scroll to position [415, 0]
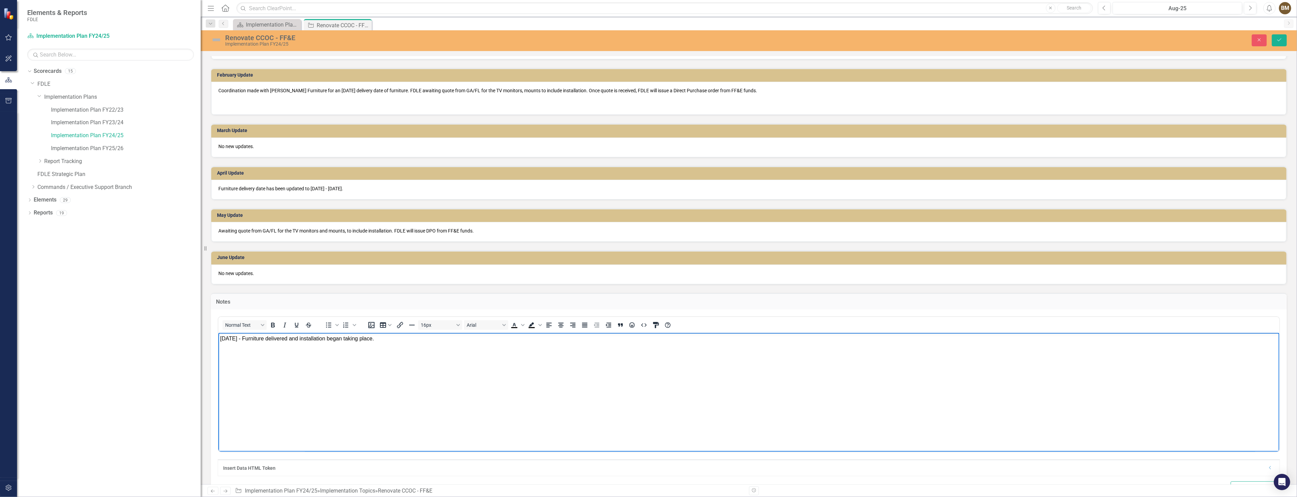
click at [373, 338] on span "[DATE] - Furniture delivered and installation began taking place." at bounding box center [297, 338] width 154 height 6
click at [353, 354] on body "[DATE] - Furniture delivered and installation began taking place." at bounding box center [748, 384] width 1061 height 102
click at [397, 338] on p "[DATE] - Furniture delivered and installation began taking place." at bounding box center [748, 338] width 1057 height 8
click at [373, 339] on span "[DATE] - Furniture delivered and installation began taking place." at bounding box center [297, 338] width 154 height 6
click at [257, 373] on body "[DATE] - Furniture delivered and installation began taking place. [DATE] - Furn…" at bounding box center [748, 384] width 1061 height 102
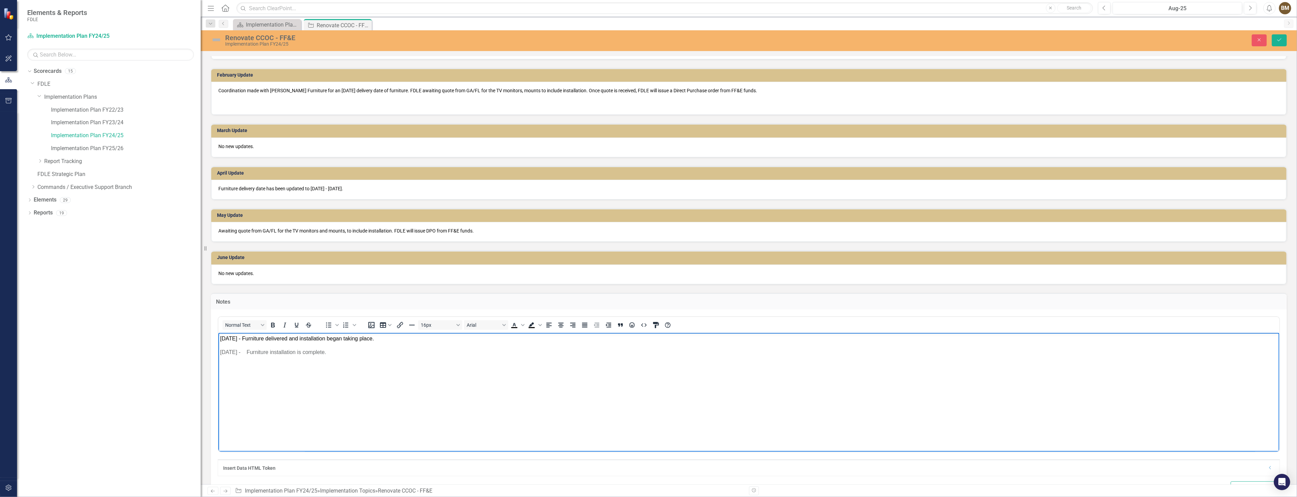
drag, startPoint x: 344, startPoint y: 350, endPoint x: 242, endPoint y: 352, distance: 102.4
click at [241, 352] on p "[DATE] - Furniture installation is complete." at bounding box center [748, 356] width 1057 height 16
click at [262, 355] on p "[DATE] - Furniture installation is complete." at bounding box center [748, 356] width 1057 height 16
click at [261, 351] on p "[DATE] - Furniture installation is complete." at bounding box center [748, 356] width 1057 height 16
click at [302, 358] on p "[DATE] - Furniture installation is complete." at bounding box center [748, 356] width 1057 height 16
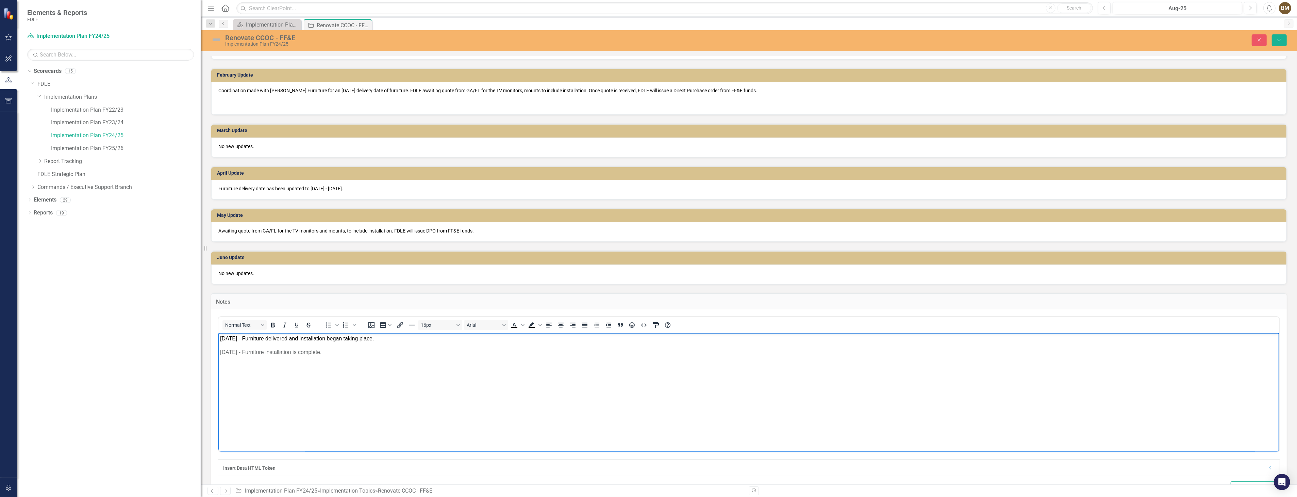
drag, startPoint x: 337, startPoint y: 350, endPoint x: 219, endPoint y: 352, distance: 118.0
click at [220, 352] on p "[DATE] - Furniture installation is complete." at bounding box center [748, 356] width 1057 height 16
click at [512, 323] on icon "Text color Black" at bounding box center [514, 325] width 8 height 8
click at [497, 370] on body "[DATE] - Furniture delivered and installation began taking place. [DATE] - Furn…" at bounding box center [748, 384] width 1061 height 102
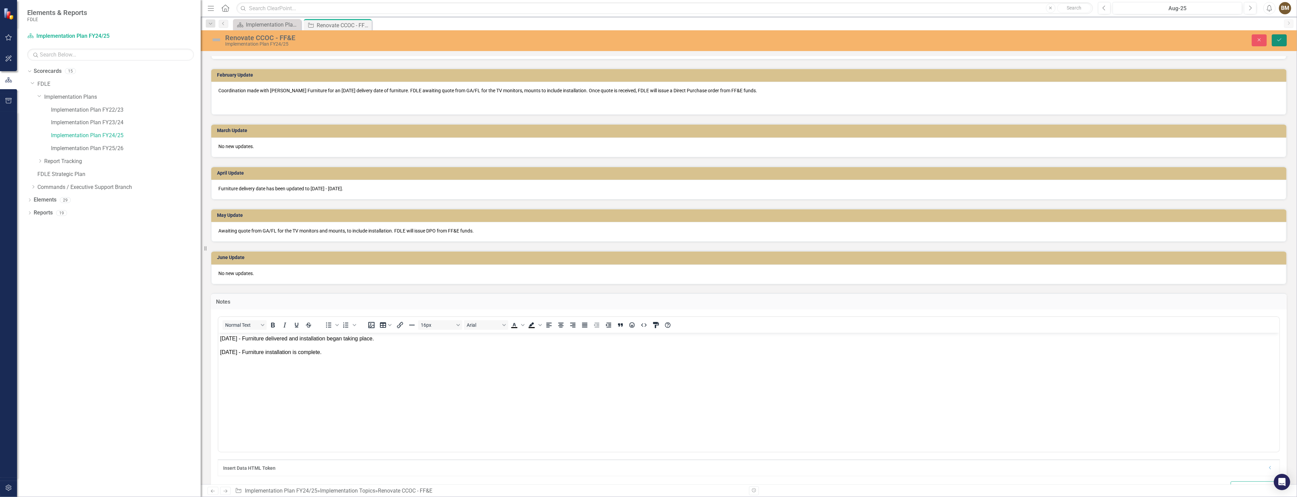
click at [1281, 41] on icon "Save" at bounding box center [1279, 39] width 6 height 5
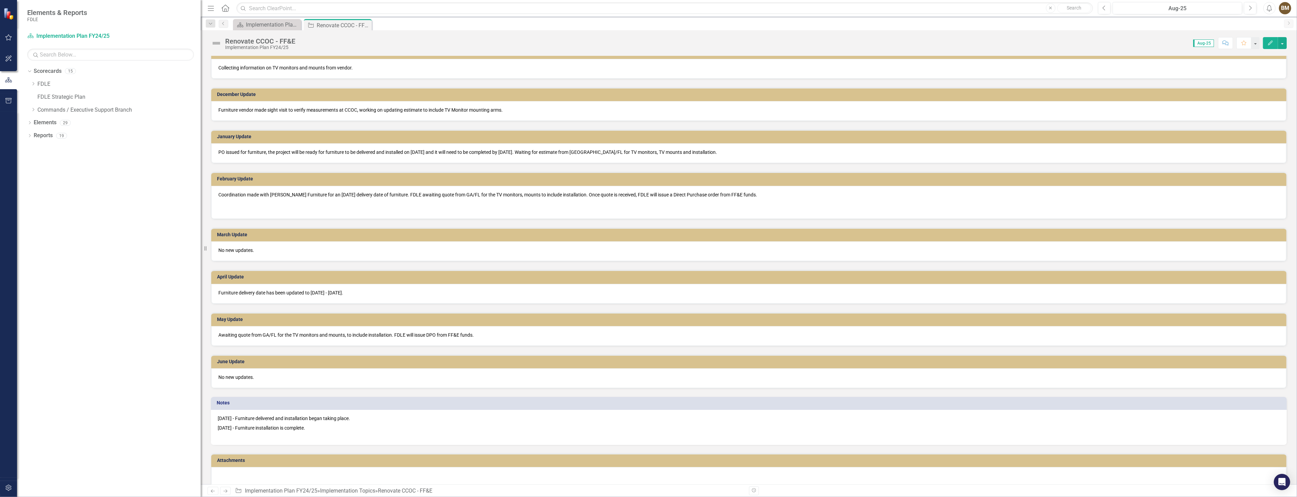
scroll to position [317, 0]
